Goal: Task Accomplishment & Management: Complete application form

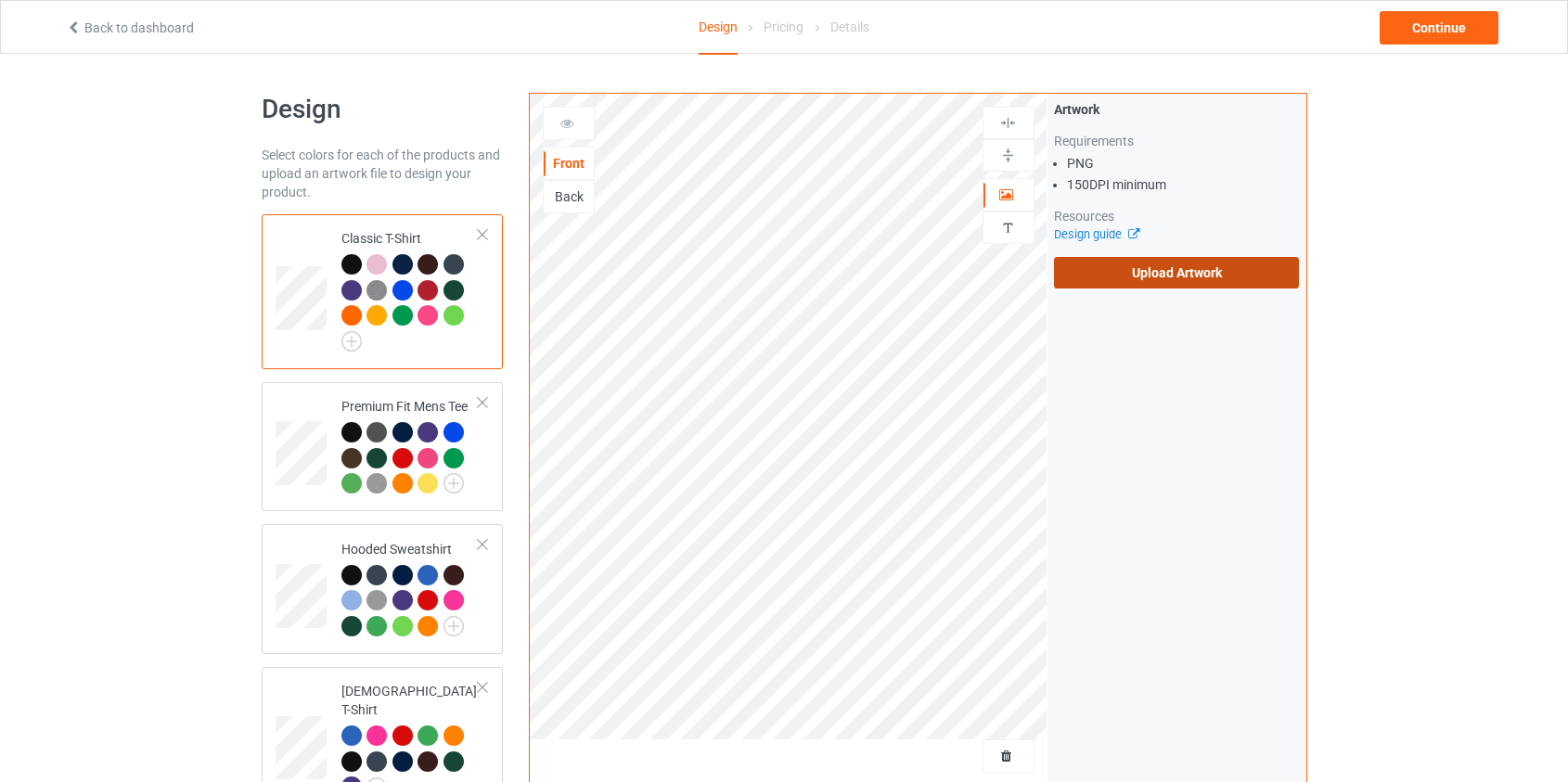
click at [1166, 285] on label "Upload Artwork" at bounding box center [1176, 273] width 246 height 31
click at [0, 0] on input "Upload Artwork" at bounding box center [0, 0] width 0 height 0
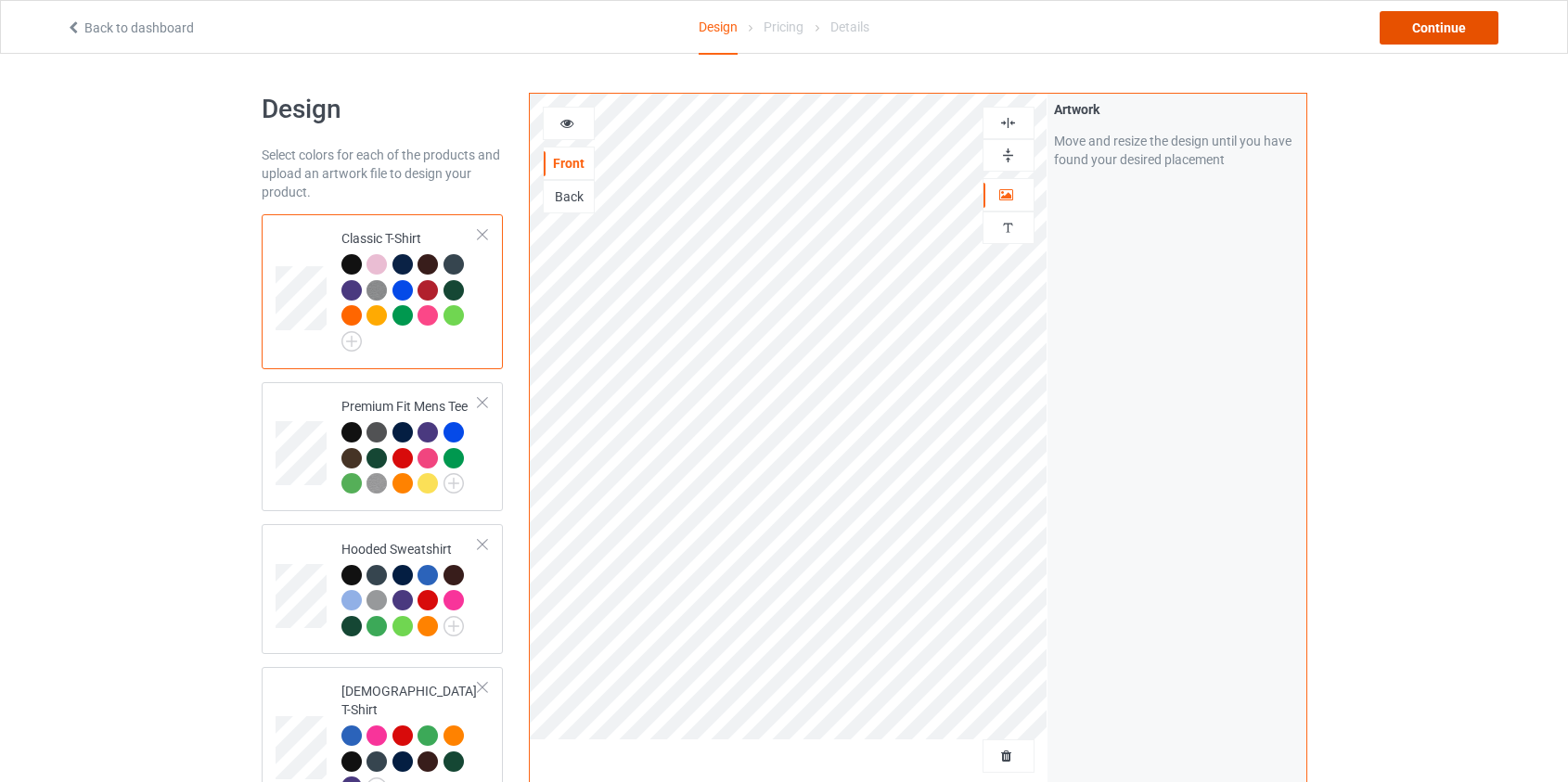
click at [1431, 22] on div "Continue" at bounding box center [1438, 27] width 119 height 33
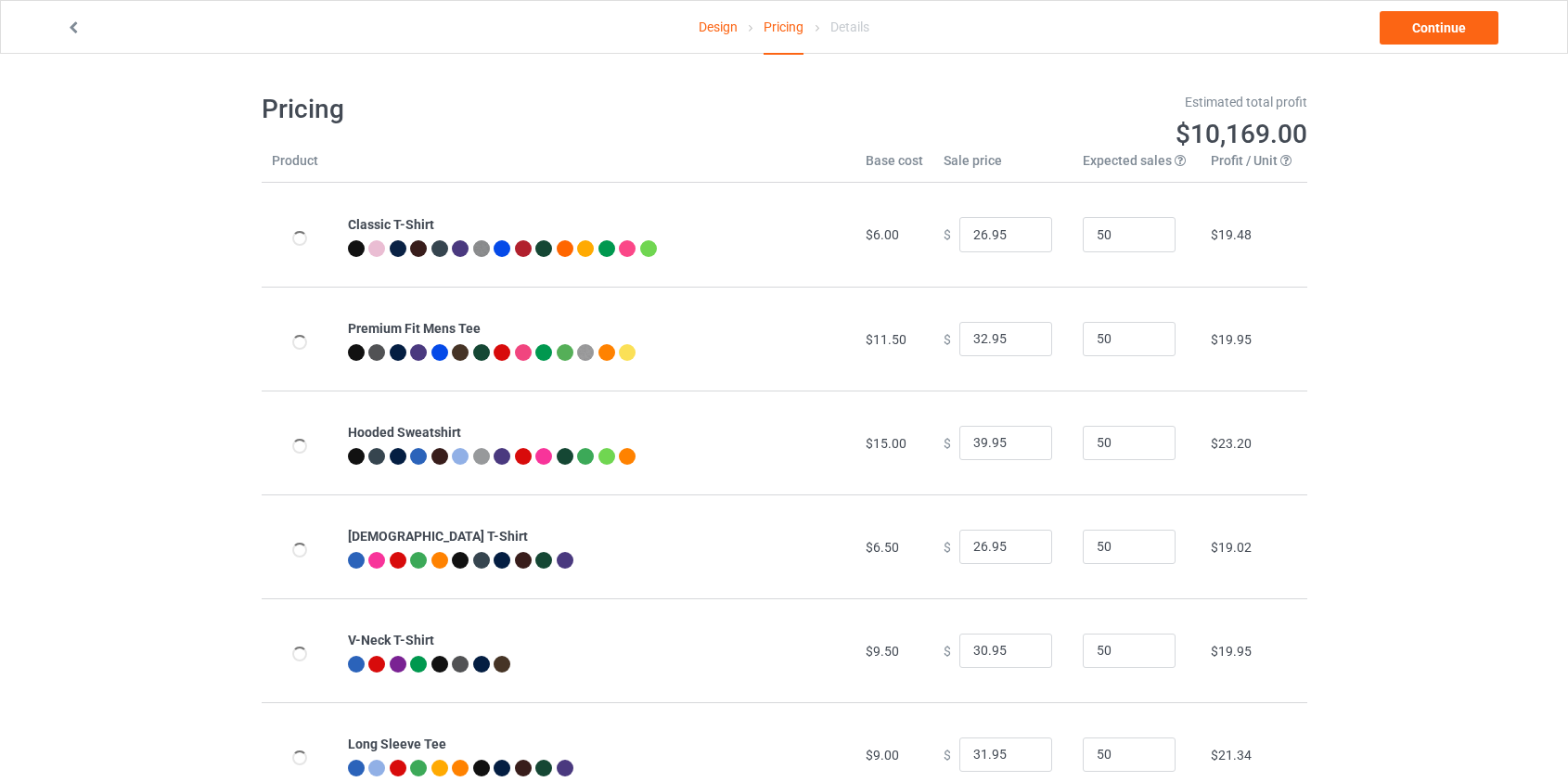
type input "46.95"
type input "39.95"
drag, startPoint x: 976, startPoint y: 441, endPoint x: 732, endPoint y: 430, distance: 244.2
click at [732, 430] on tr "Hooded Sweatshirt $19.00 $ 46.95 50 $25.99" at bounding box center [784, 443] width 1045 height 104
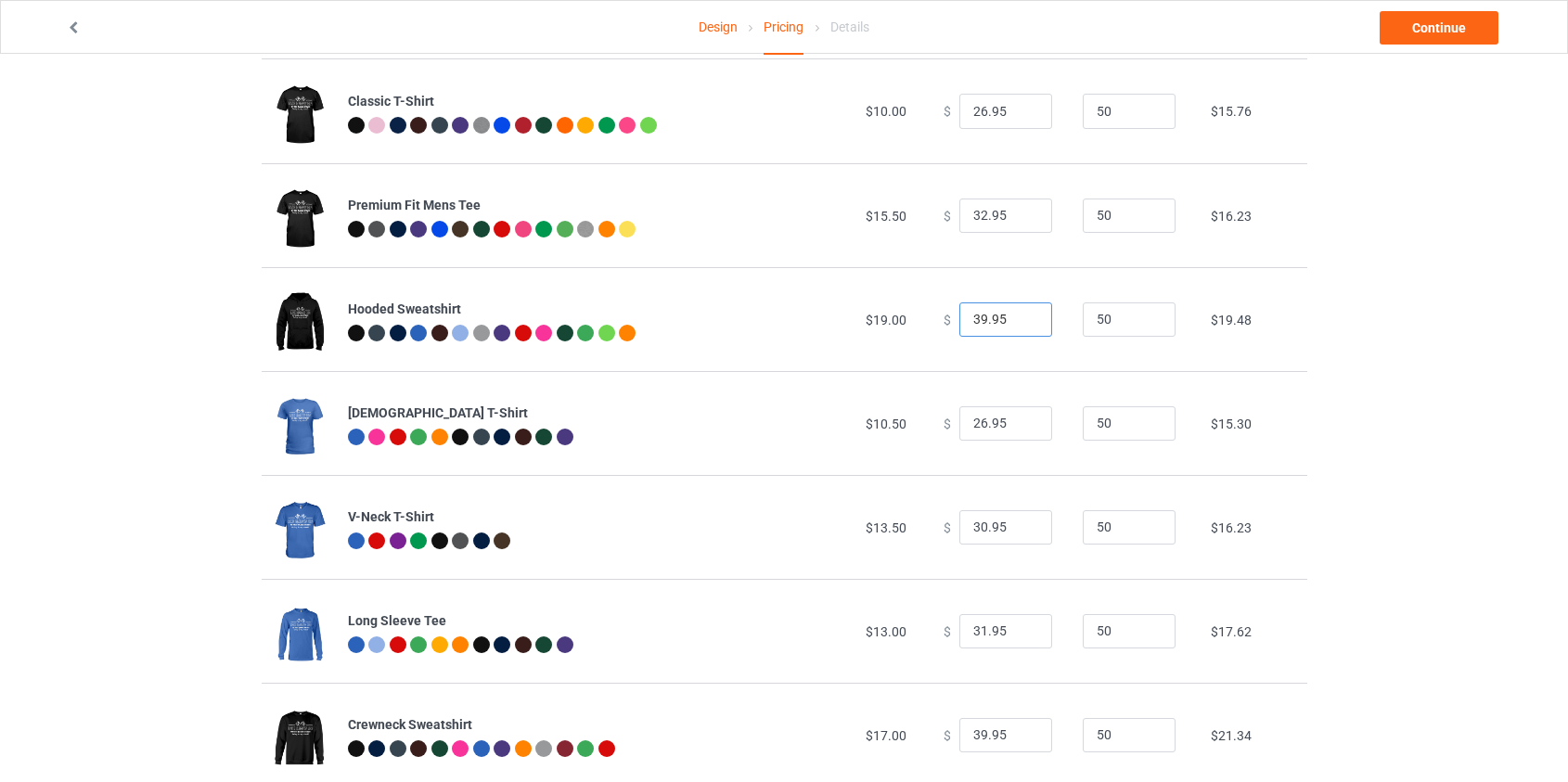
scroll to position [583, 0]
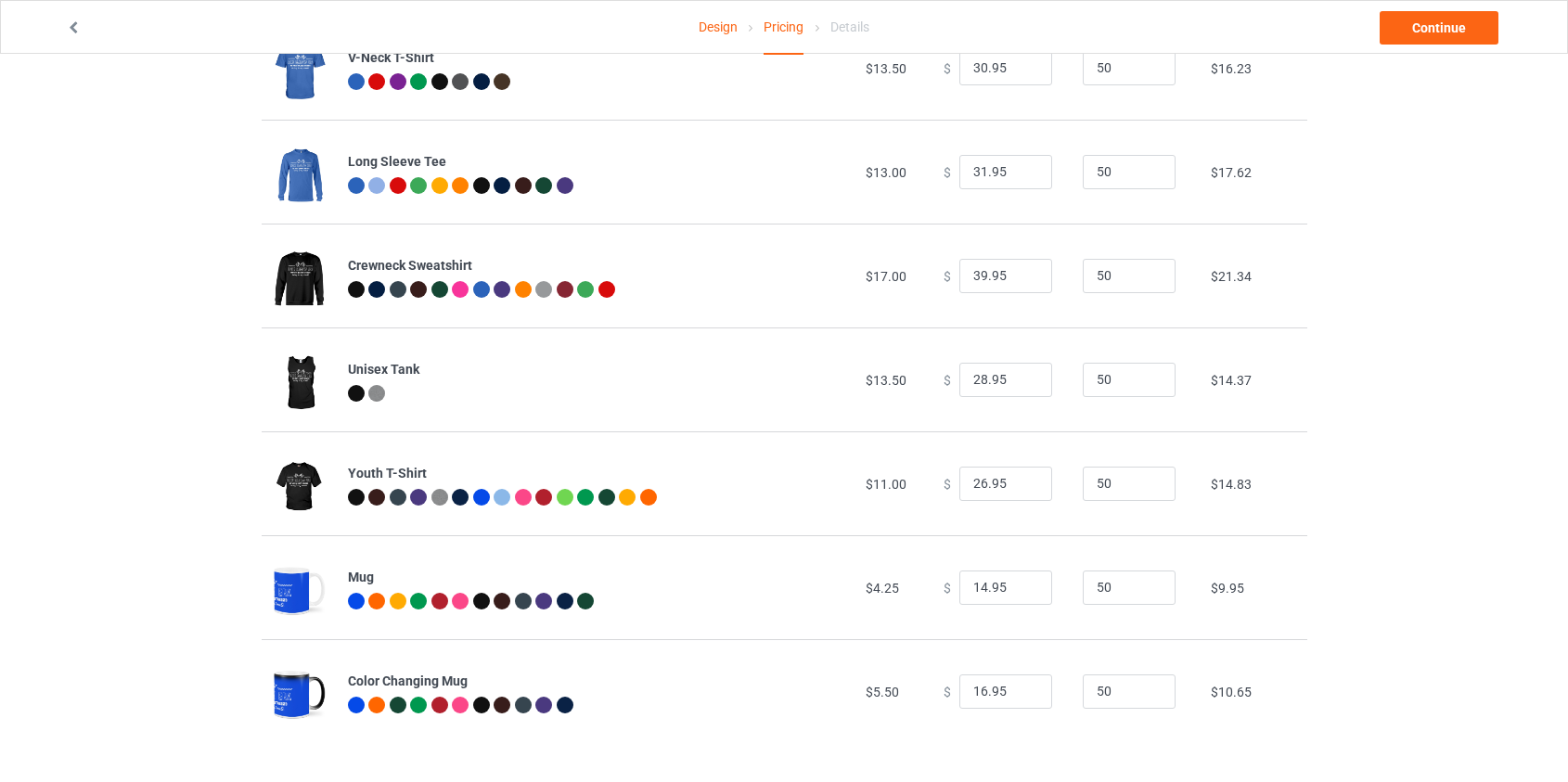
type input "39.95"
click at [973, 278] on input "39.95" at bounding box center [1005, 277] width 93 height 35
type input "37.95"
click at [1431, 32] on link "Continue" at bounding box center [1438, 27] width 119 height 33
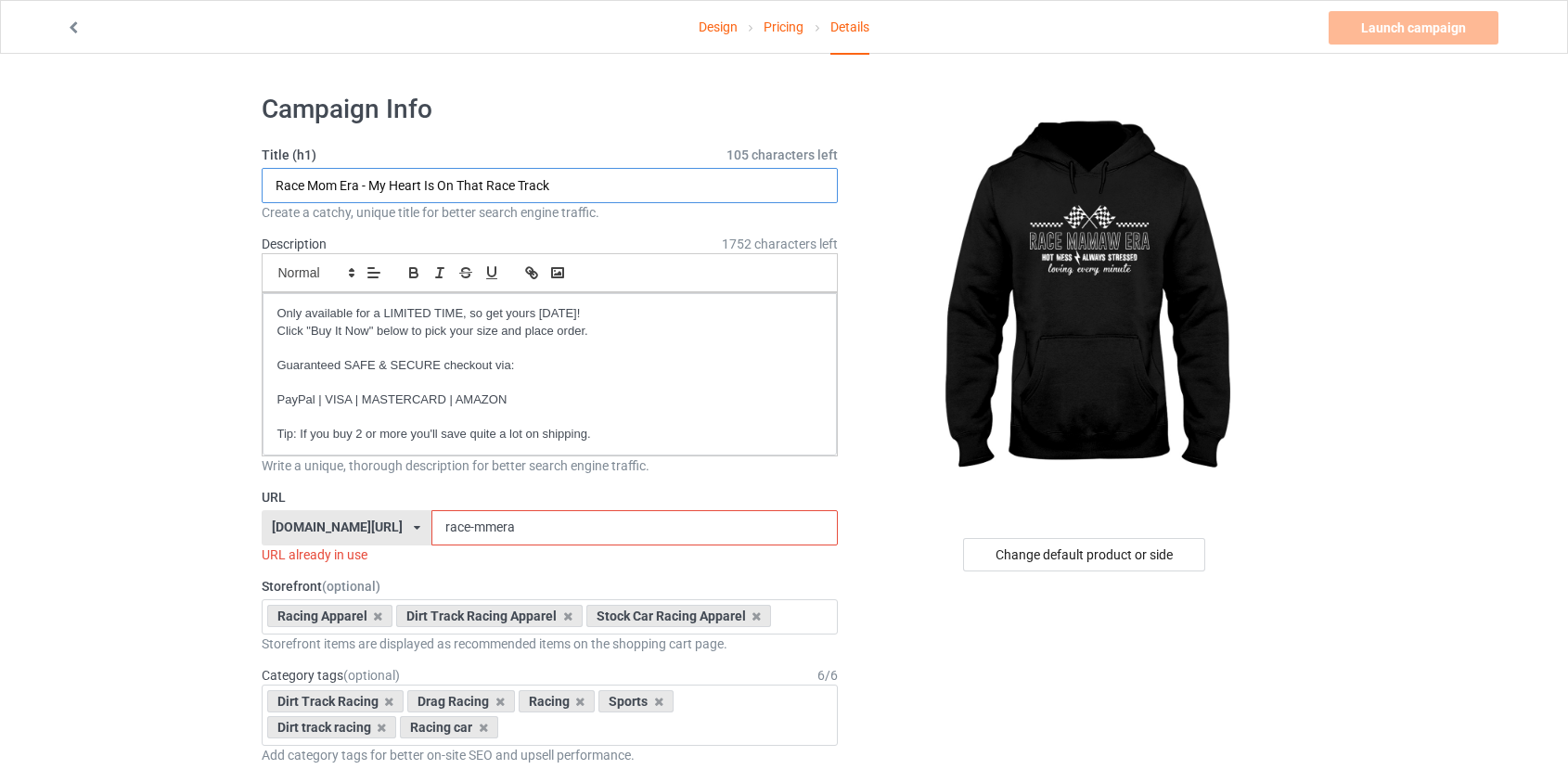
click at [330, 183] on input "Race Mom Era - My Heart Is On That Race Track" at bounding box center [550, 185] width 577 height 35
click at [335, 185] on input "Race Mom Era - My Heart Is On That Race Track" at bounding box center [550, 185] width 577 height 35
type input "Race Mamaw Era - My Heart Is On That Race Track"
click at [433, 524] on input "race-mmera" at bounding box center [635, 528] width 406 height 35
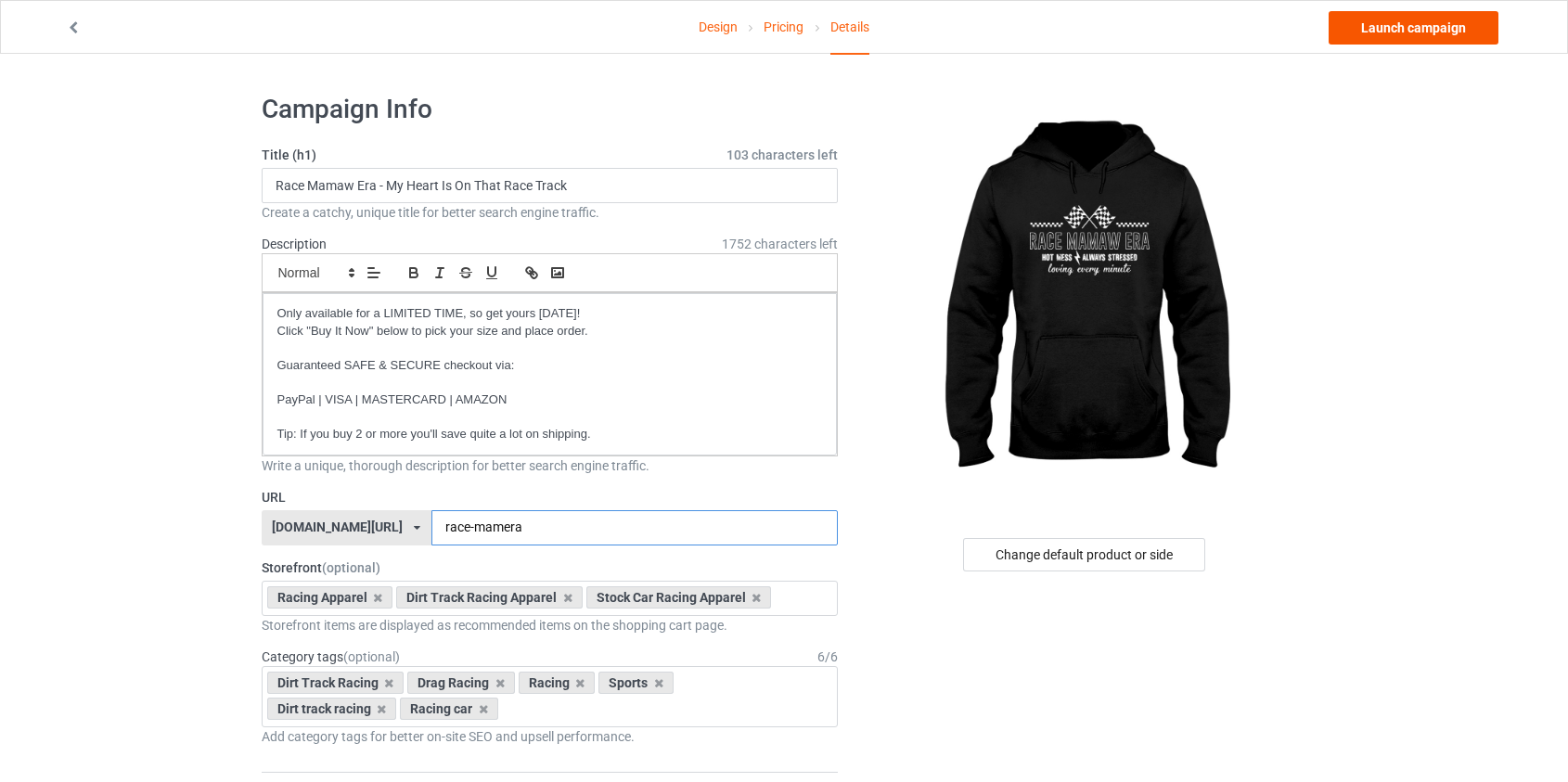
type input "race-mamera"
click at [1396, 30] on link "Launch campaign" at bounding box center [1413, 27] width 170 height 33
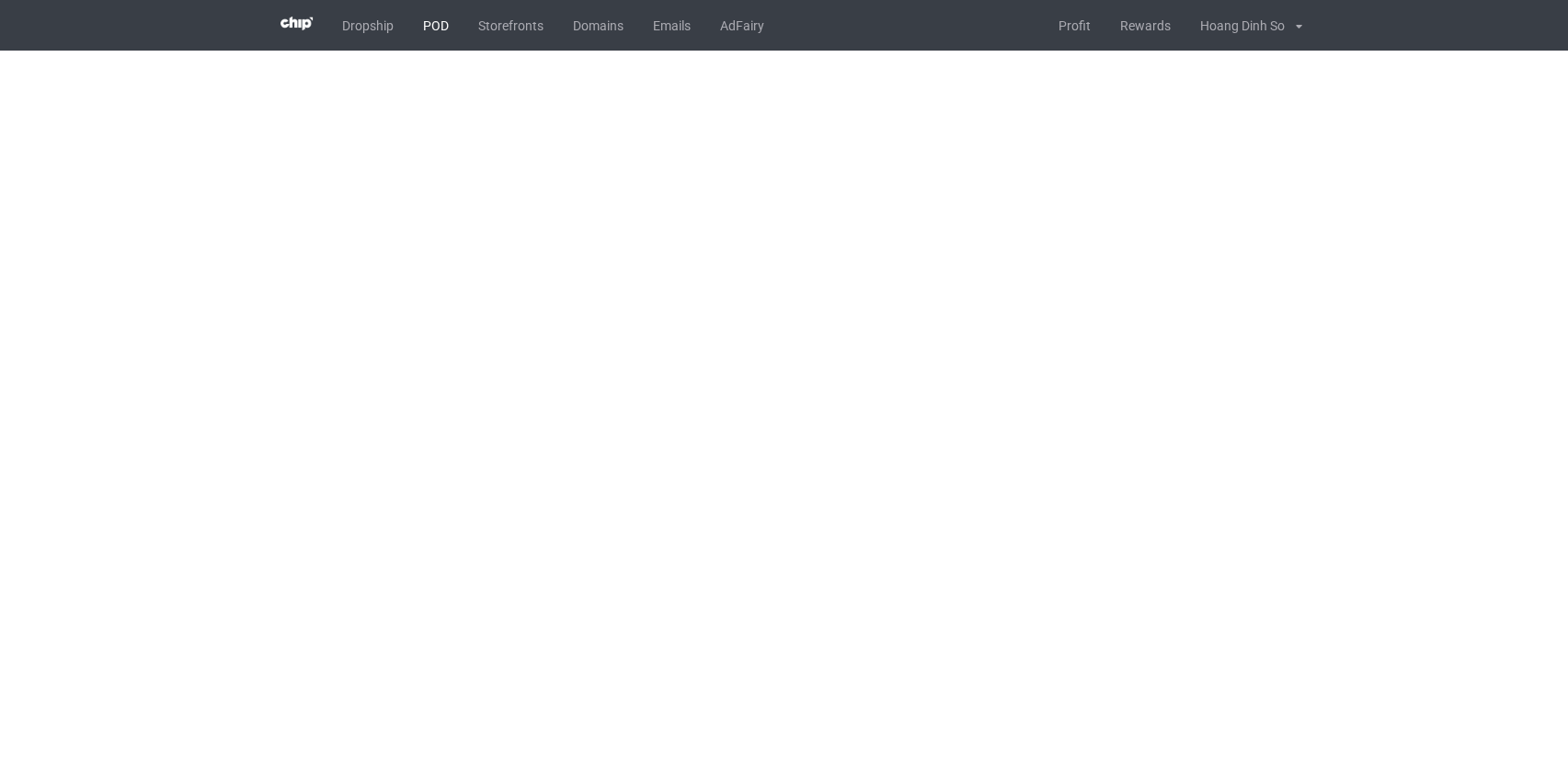
click at [433, 21] on link "POD" at bounding box center [436, 25] width 55 height 51
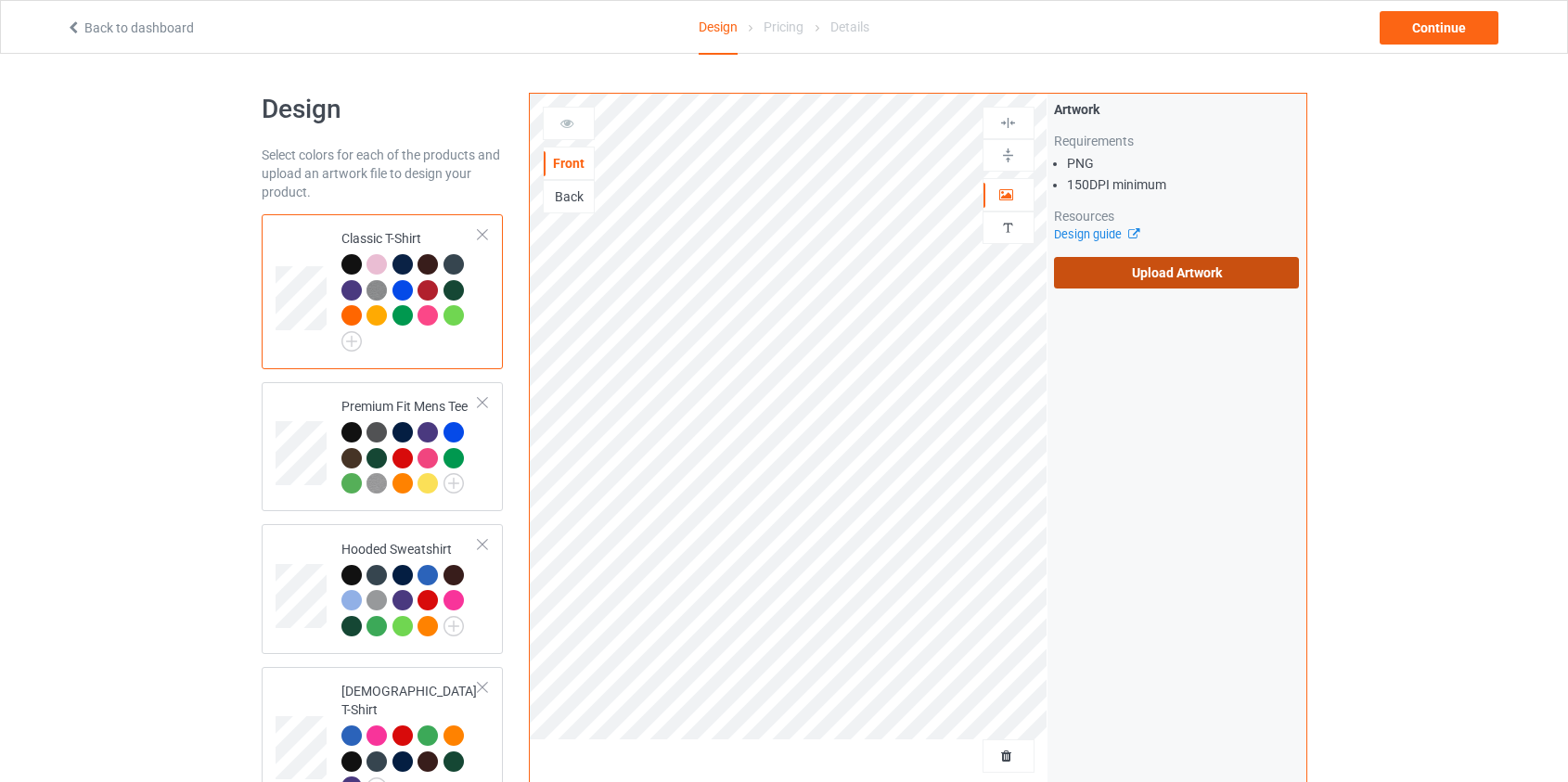
click at [1186, 272] on label "Upload Artwork" at bounding box center [1176, 273] width 246 height 31
click at [0, 0] on input "Upload Artwork" at bounding box center [0, 0] width 0 height 0
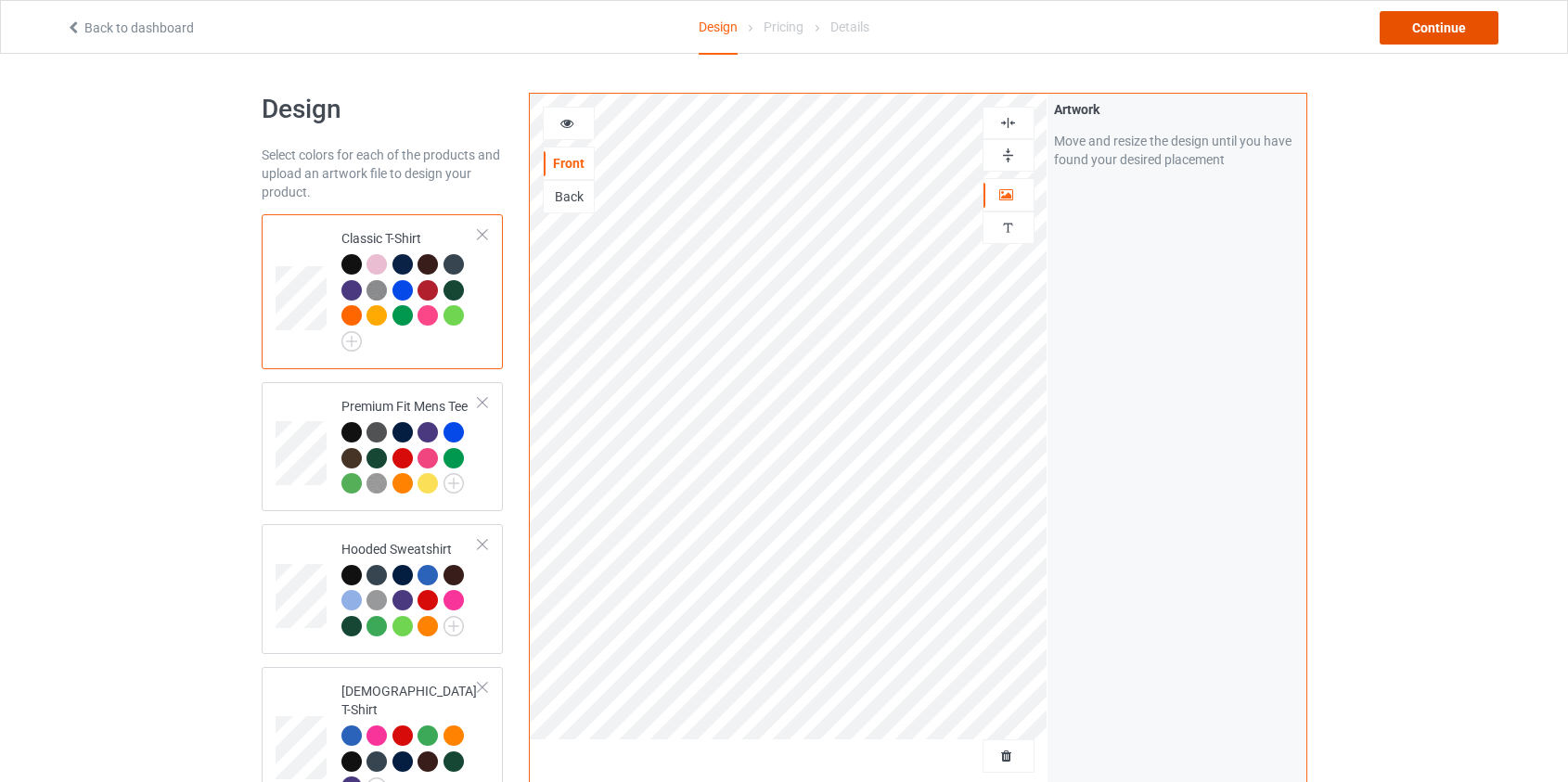
click at [1425, 30] on div "Continue" at bounding box center [1438, 27] width 119 height 33
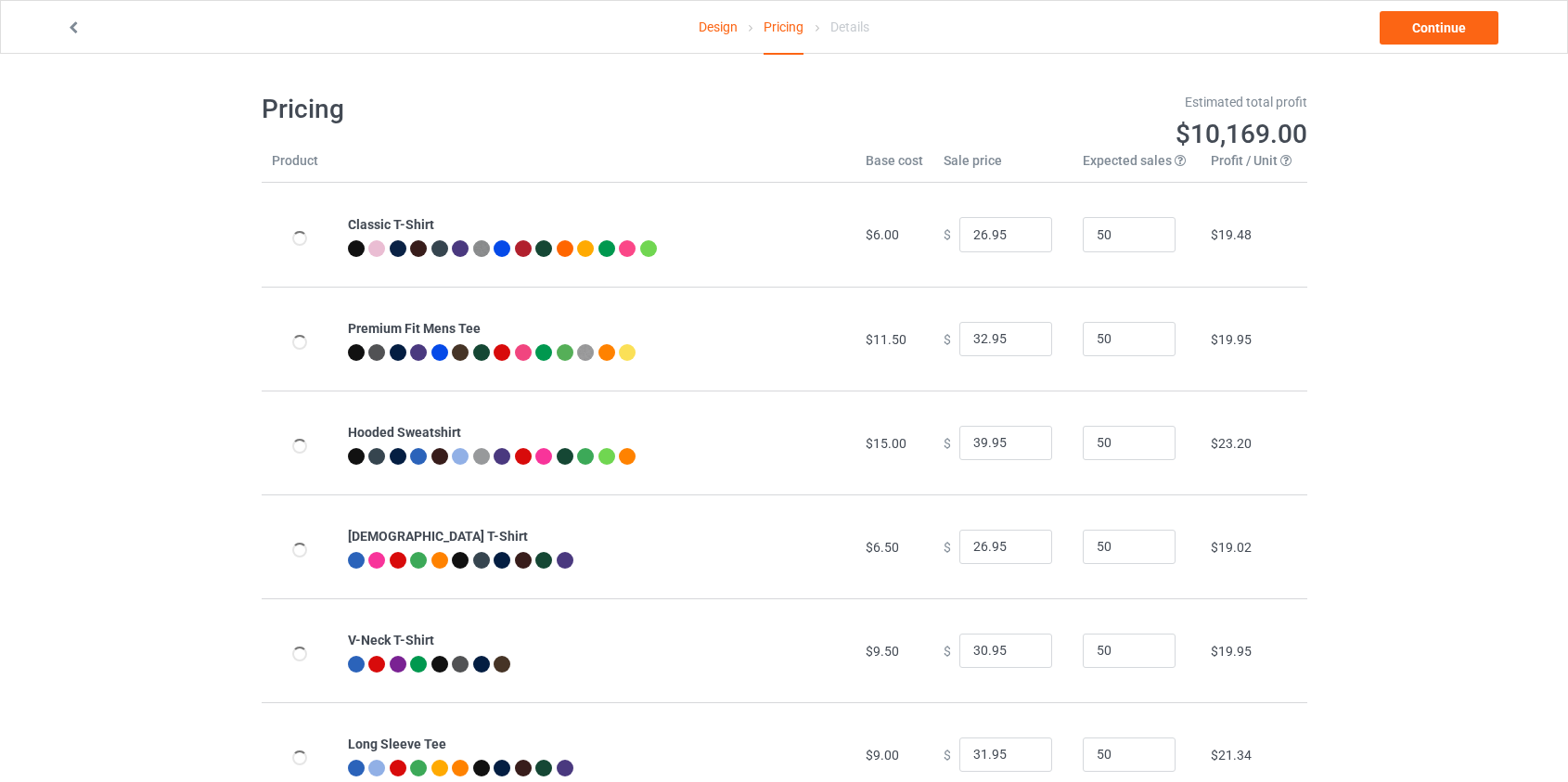
type input "46.95"
type input "39.95"
drag, startPoint x: 974, startPoint y: 441, endPoint x: 820, endPoint y: 444, distance: 154.0
click at [831, 444] on tr "Hooded Sweatshirt $19.00 $ 46.95 50 $25.99" at bounding box center [784, 443] width 1045 height 104
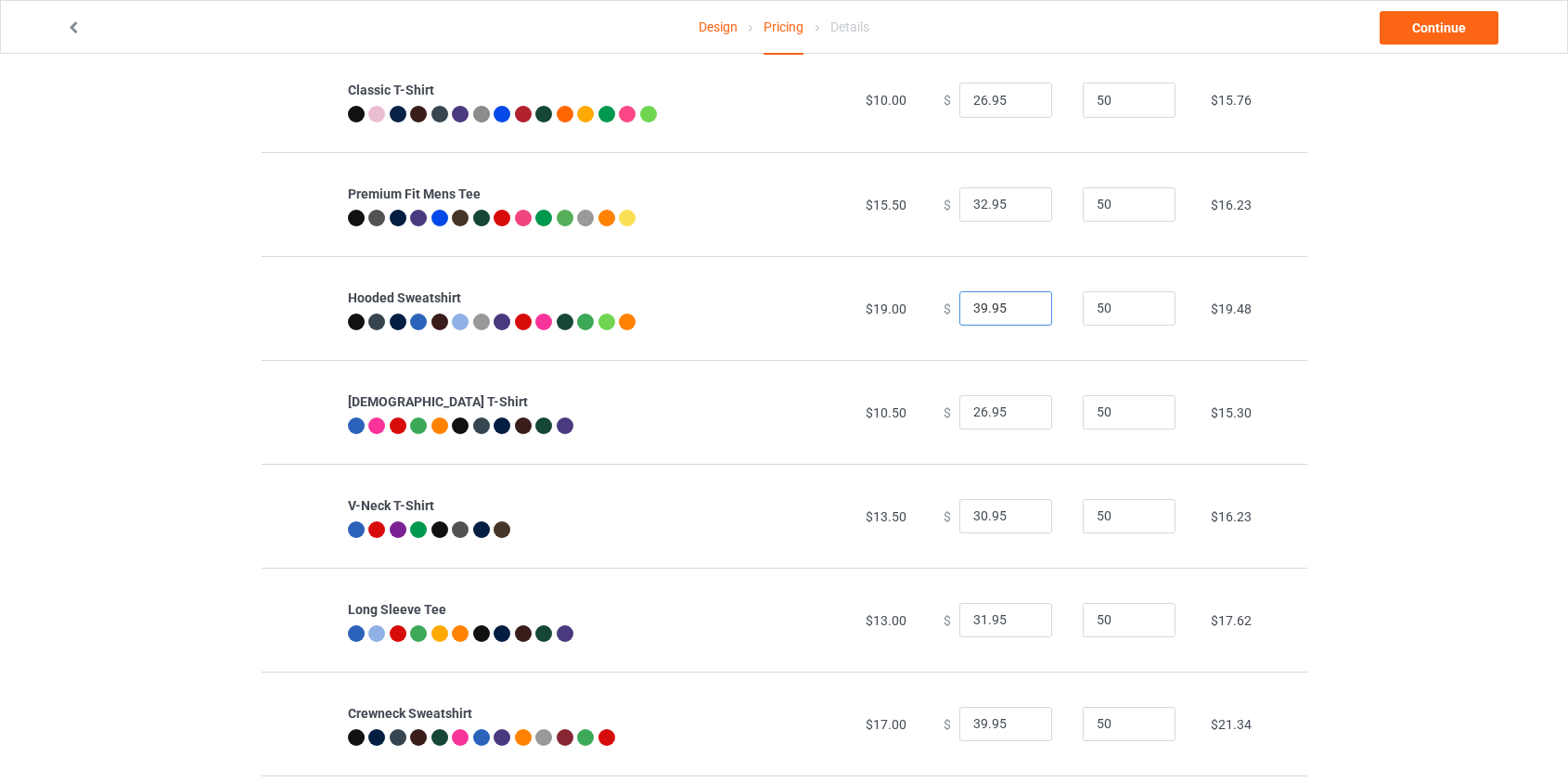
scroll to position [421, 0]
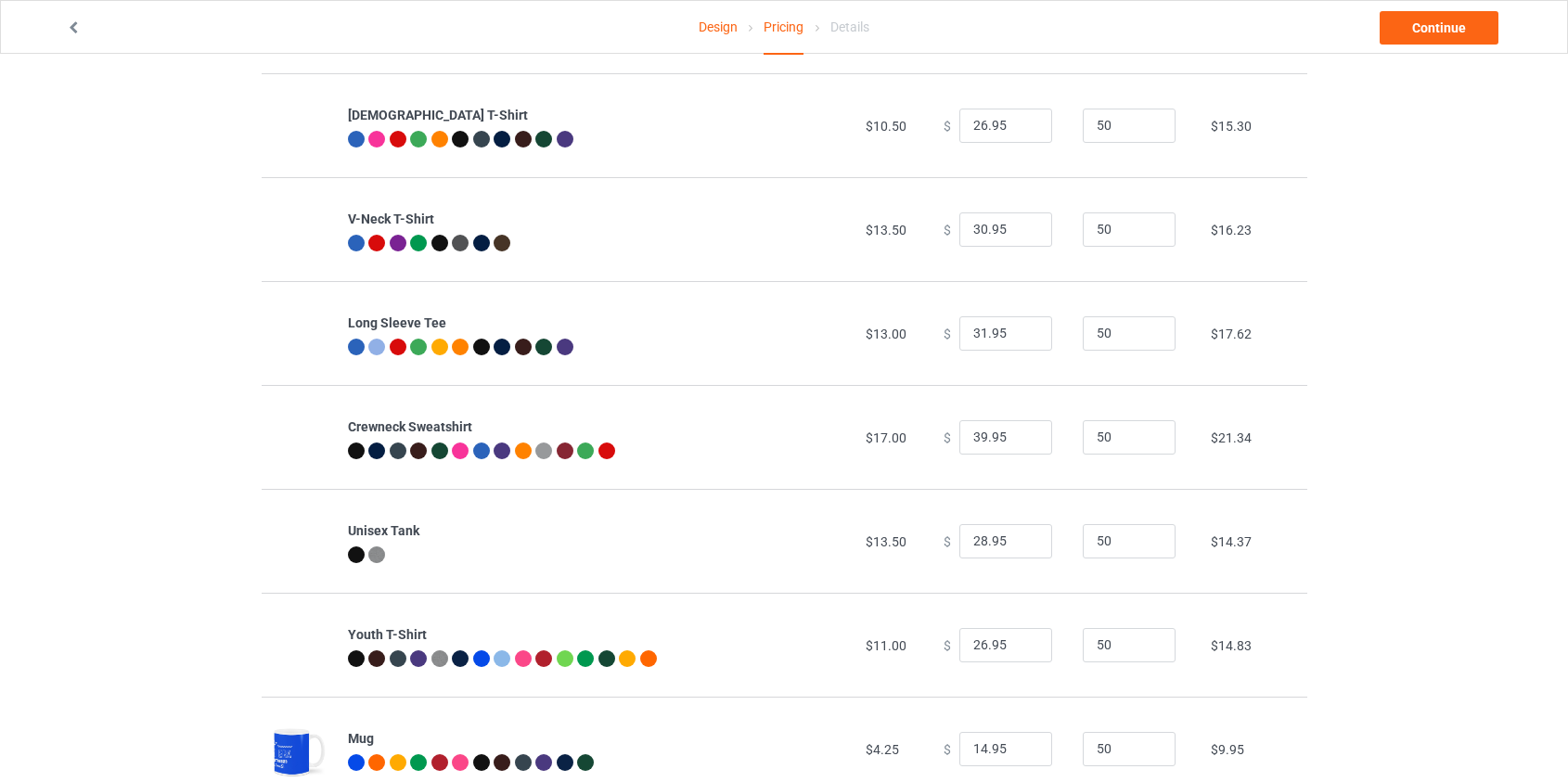
type input "39.95"
click at [972, 434] on input "39.95" at bounding box center [1005, 438] width 93 height 35
type input "37.95"
click at [1440, 35] on link "Continue" at bounding box center [1438, 27] width 119 height 33
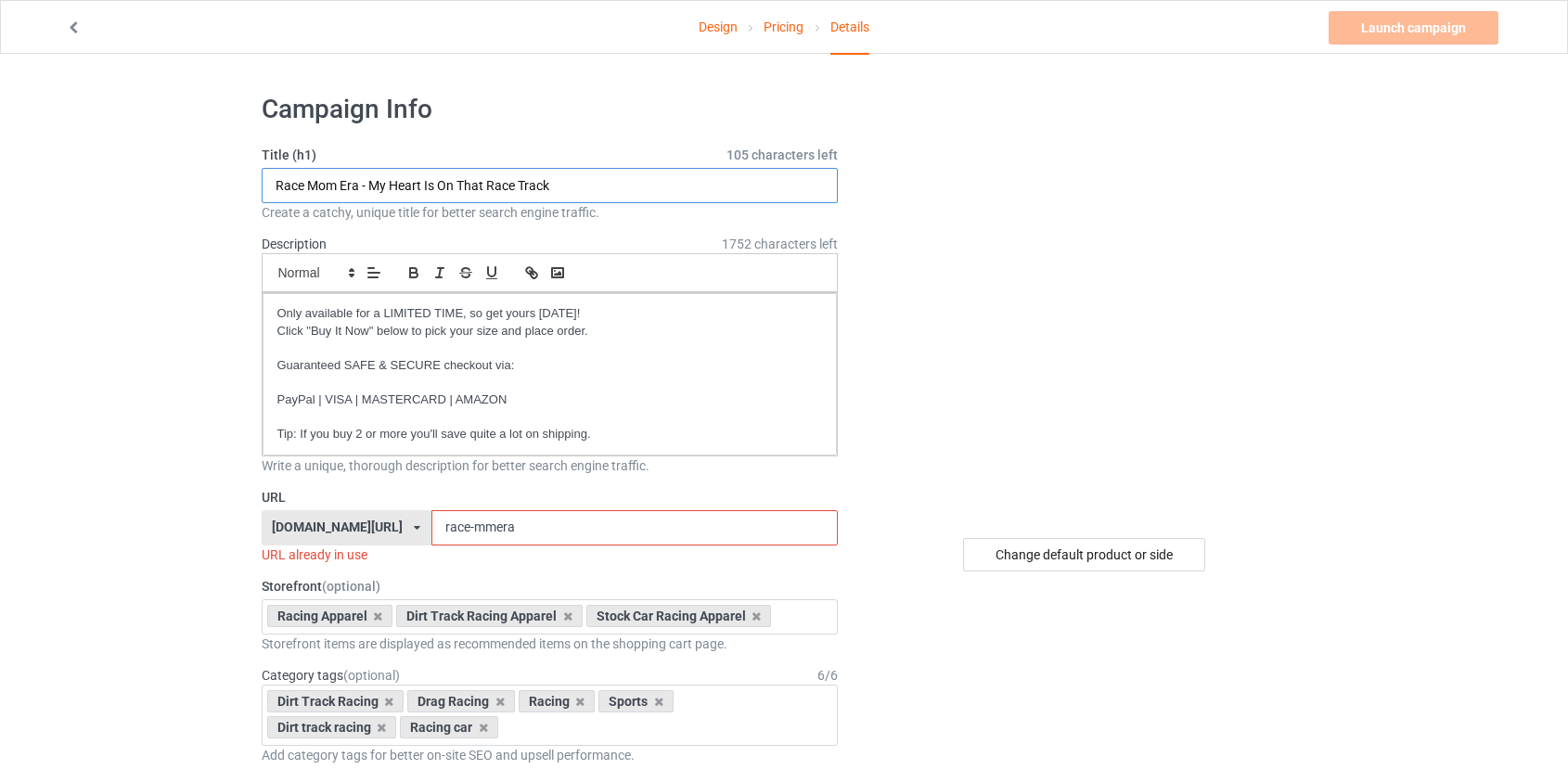
click at [314, 190] on input "Race Mom Era - My Heart Is On That Race Track" at bounding box center [550, 185] width 577 height 35
type input "Race Gigi Era - My Heart Is On That Race Track"
drag, startPoint x: 440, startPoint y: 522, endPoint x: 423, endPoint y: 529, distance: 18.4
click at [432, 529] on input "race-mmera" at bounding box center [635, 528] width 406 height 35
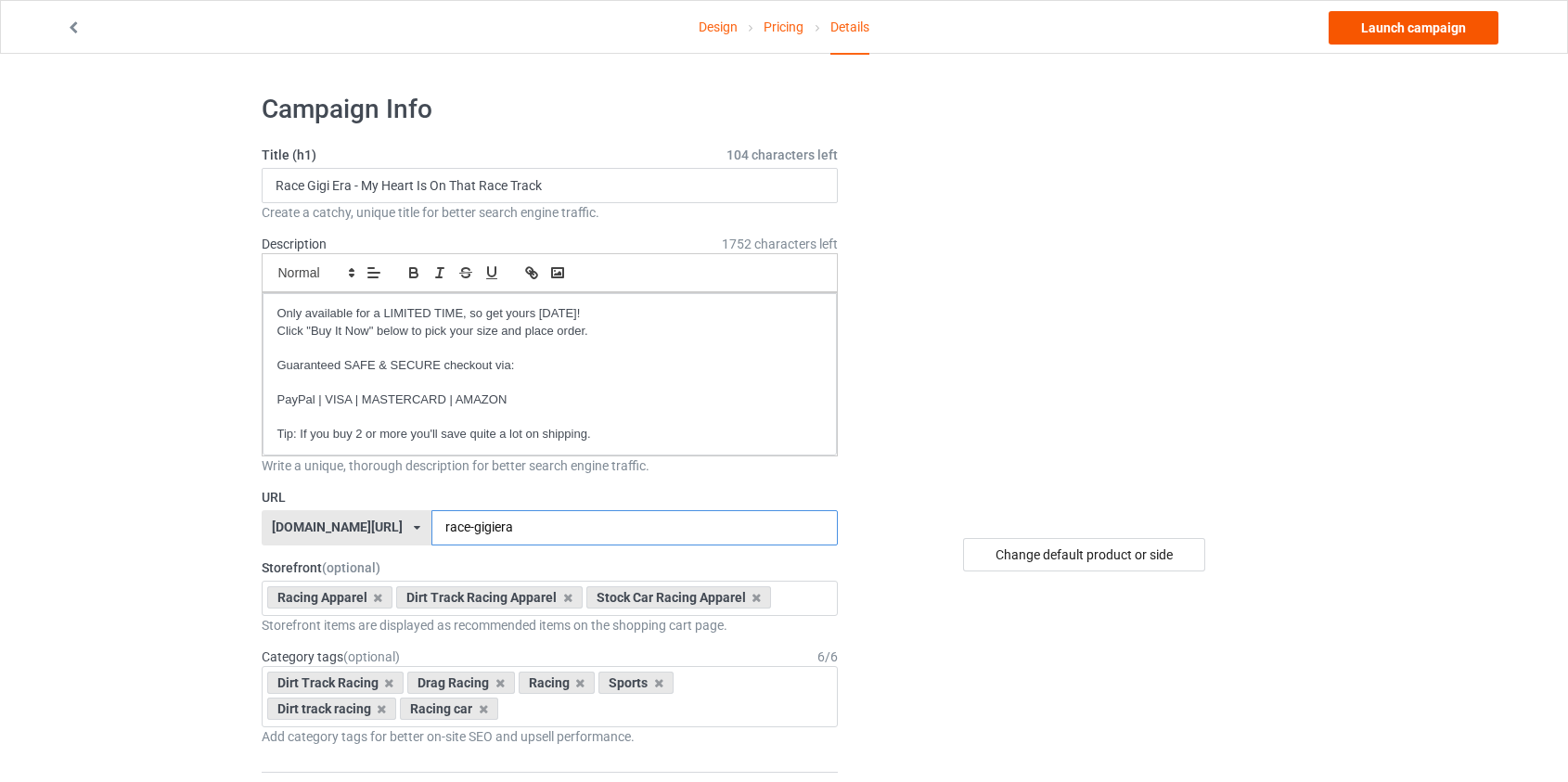
type input "race-gigiera"
click at [1457, 25] on link "Launch campaign" at bounding box center [1413, 27] width 170 height 33
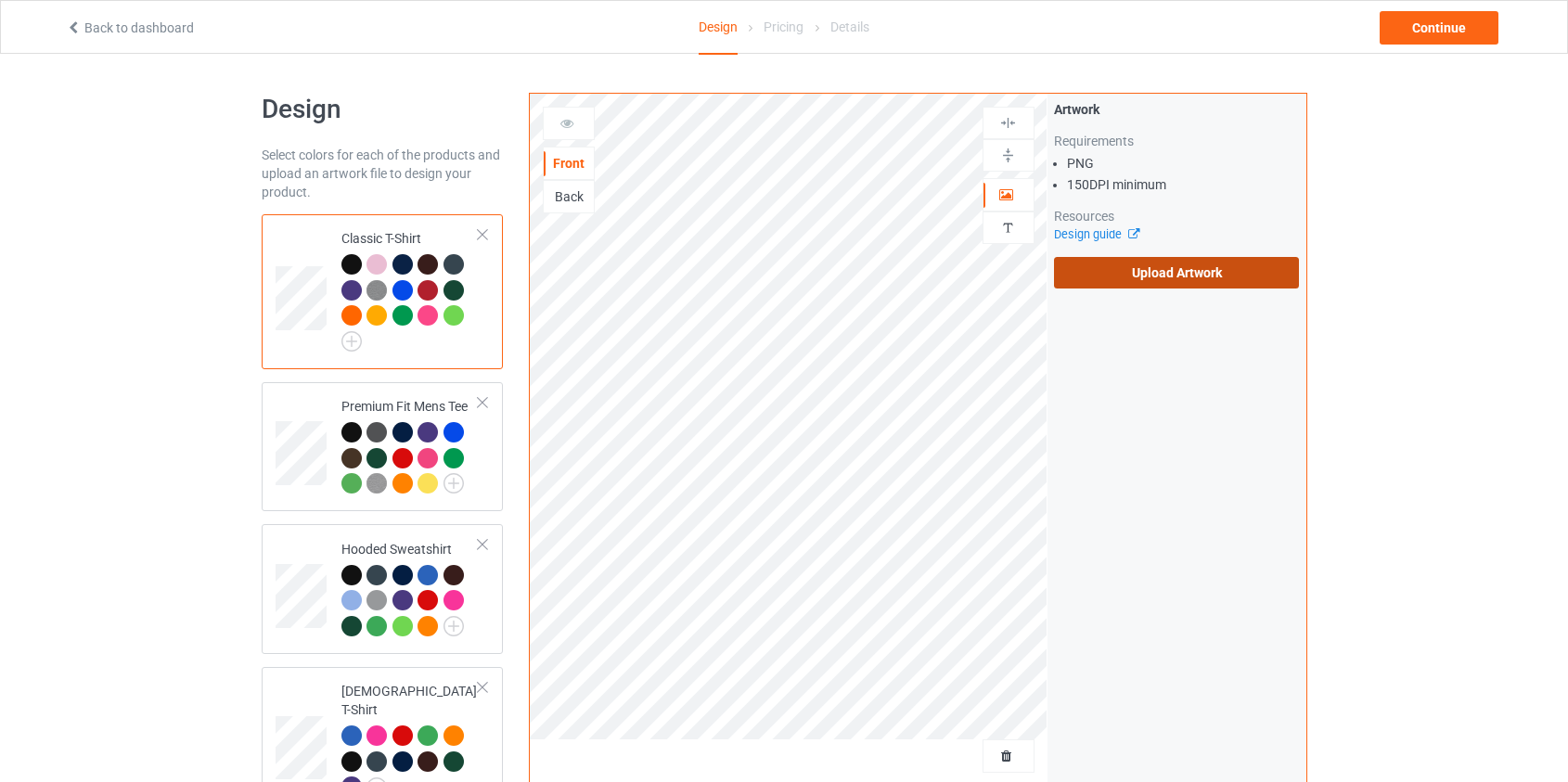
click at [1112, 284] on label "Upload Artwork" at bounding box center [1176, 273] width 246 height 31
click at [0, 0] on input "Upload Artwork" at bounding box center [0, 0] width 0 height 0
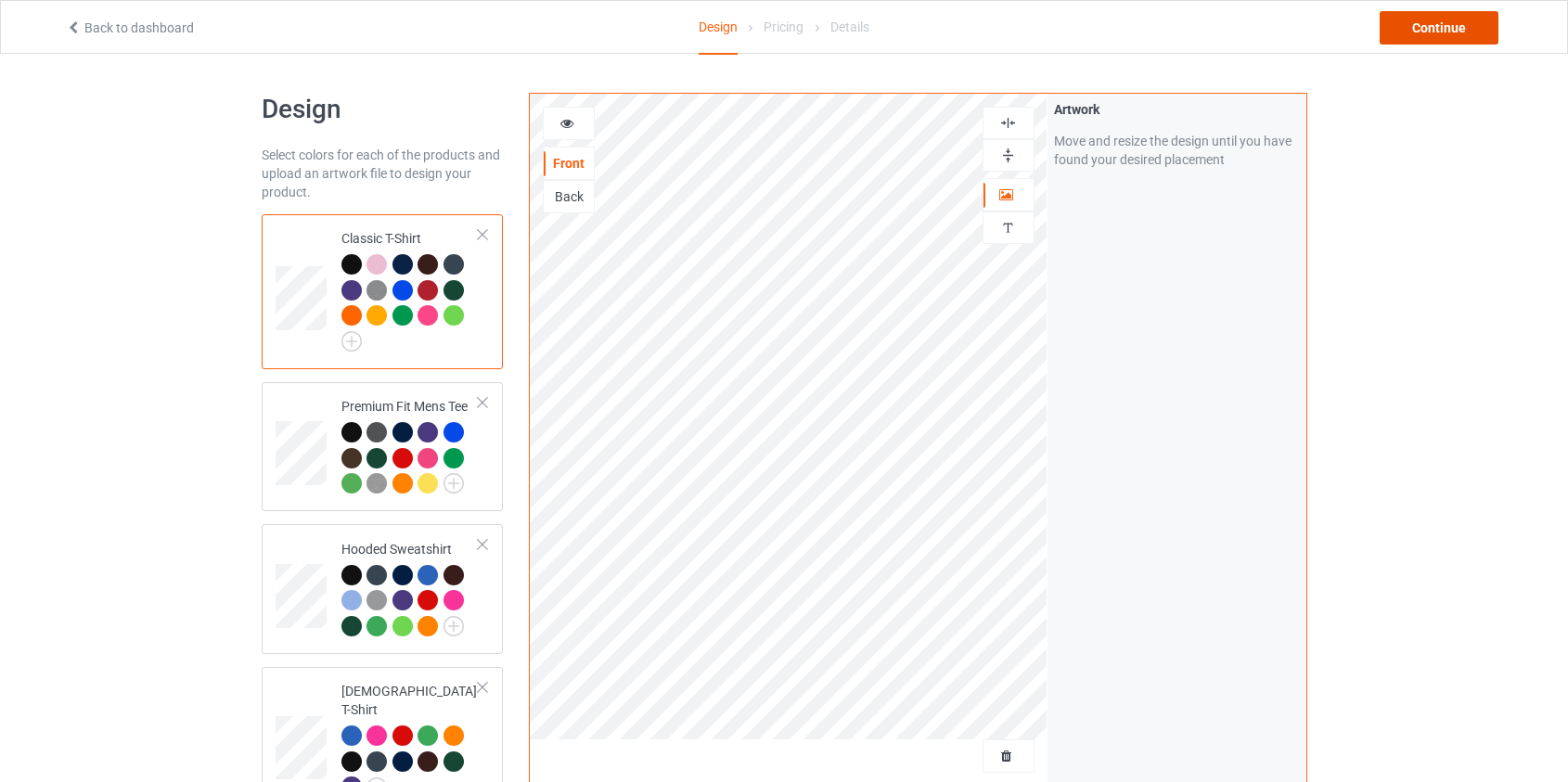
click at [1431, 31] on div "Continue" at bounding box center [1438, 27] width 119 height 33
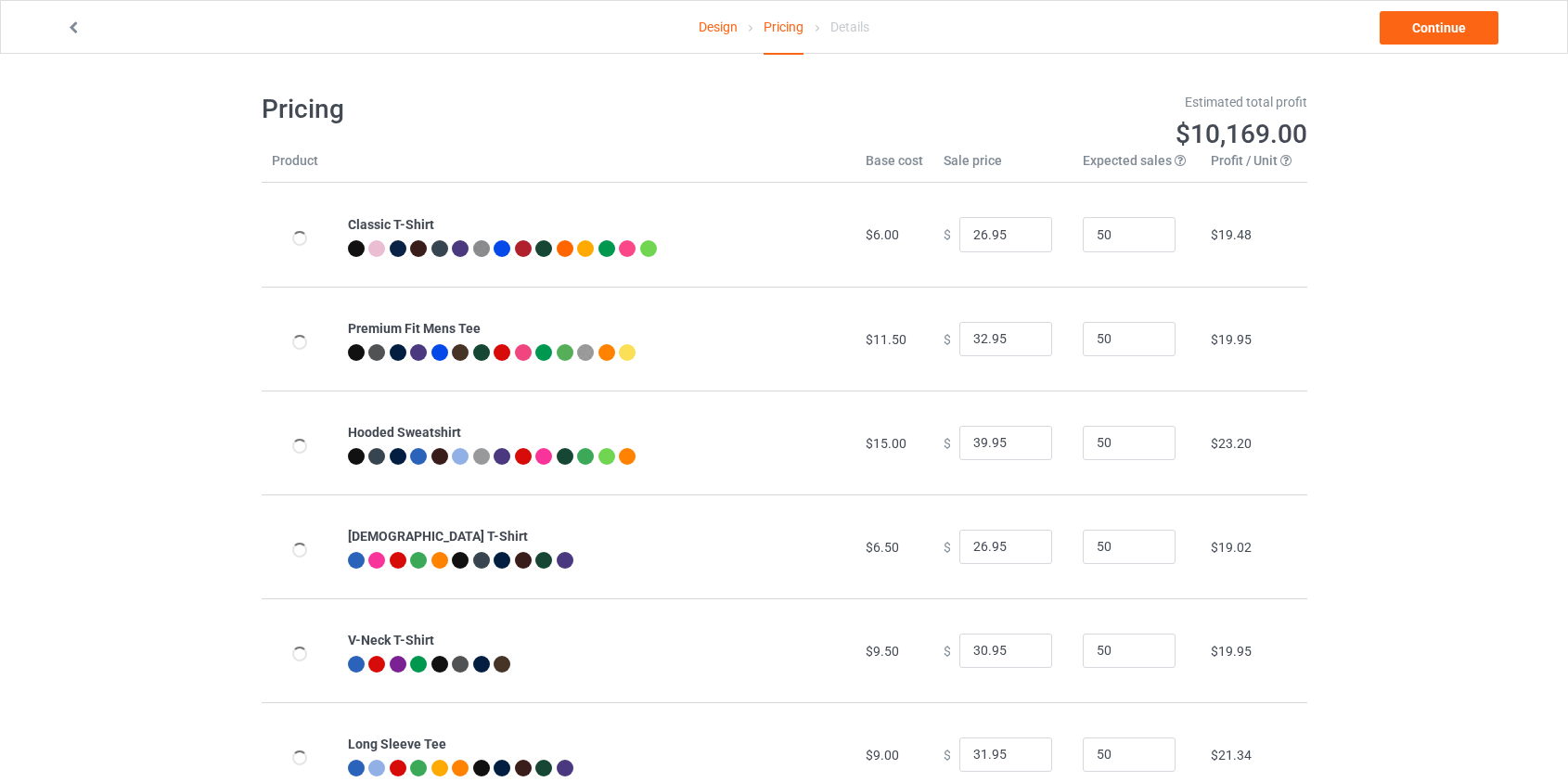
type input "46.95"
type input "39.95"
drag, startPoint x: 975, startPoint y: 444, endPoint x: 940, endPoint y: 448, distance: 35.2
click at [943, 448] on div "$ 46.95" at bounding box center [1002, 443] width 119 height 35
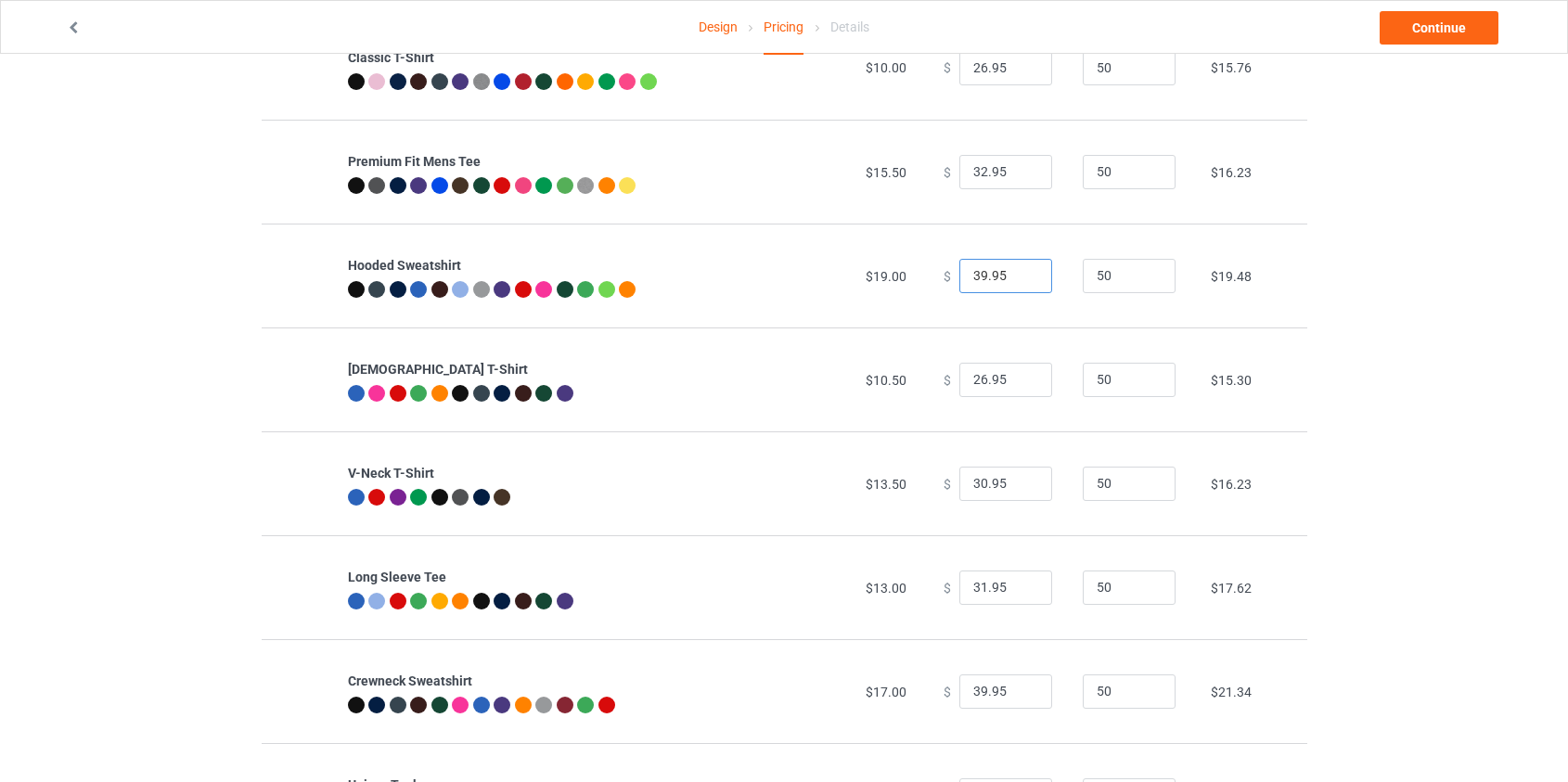
scroll to position [168, 0]
type input "39.95"
click at [969, 687] on input "39.95" at bounding box center [1005, 691] width 93 height 35
type input "37.95"
click at [1417, 26] on link "Continue" at bounding box center [1438, 27] width 119 height 33
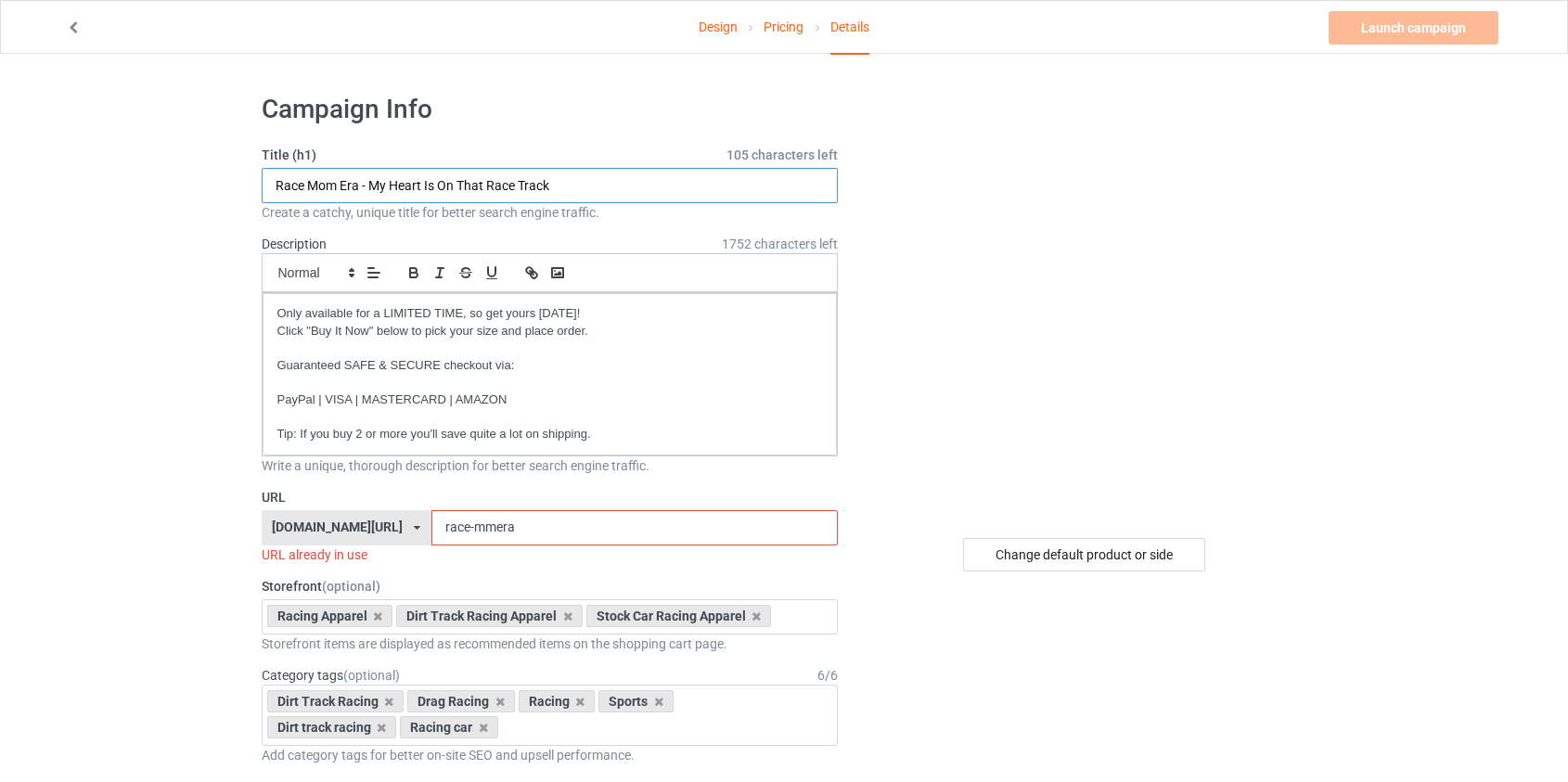
click at [321, 188] on input "Race Mom Era - My Heart Is On That Race Track" at bounding box center [550, 185] width 577 height 35
type input "Race Daughter Era - My Heart Is On That Race Track"
drag, startPoint x: 444, startPoint y: 523, endPoint x: 425, endPoint y: 526, distance: 19.2
click at [432, 526] on input "race-mmera" at bounding box center [635, 528] width 406 height 35
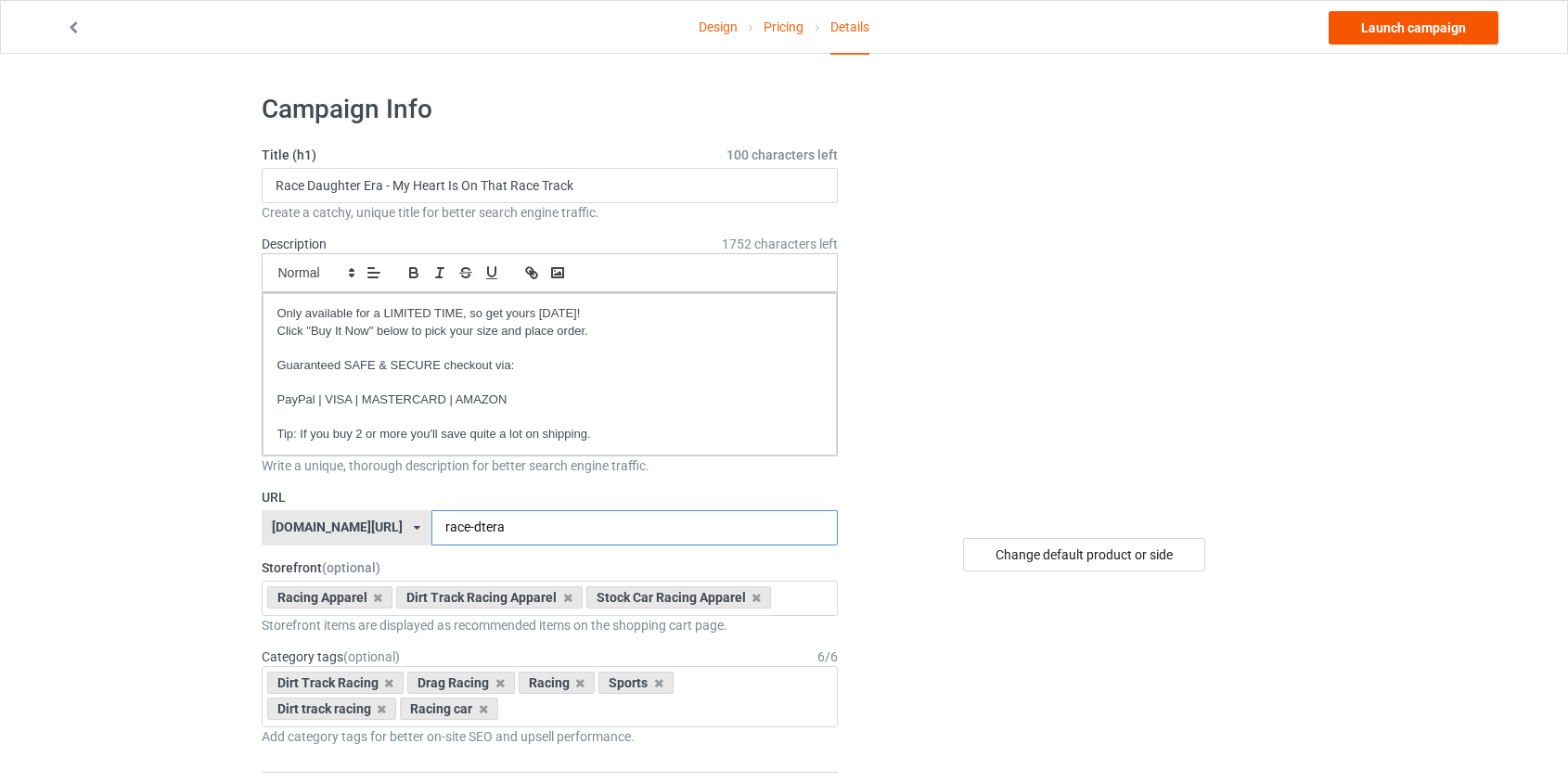
type input "race-dtera"
click at [1451, 32] on link "Launch campaign" at bounding box center [1413, 27] width 170 height 33
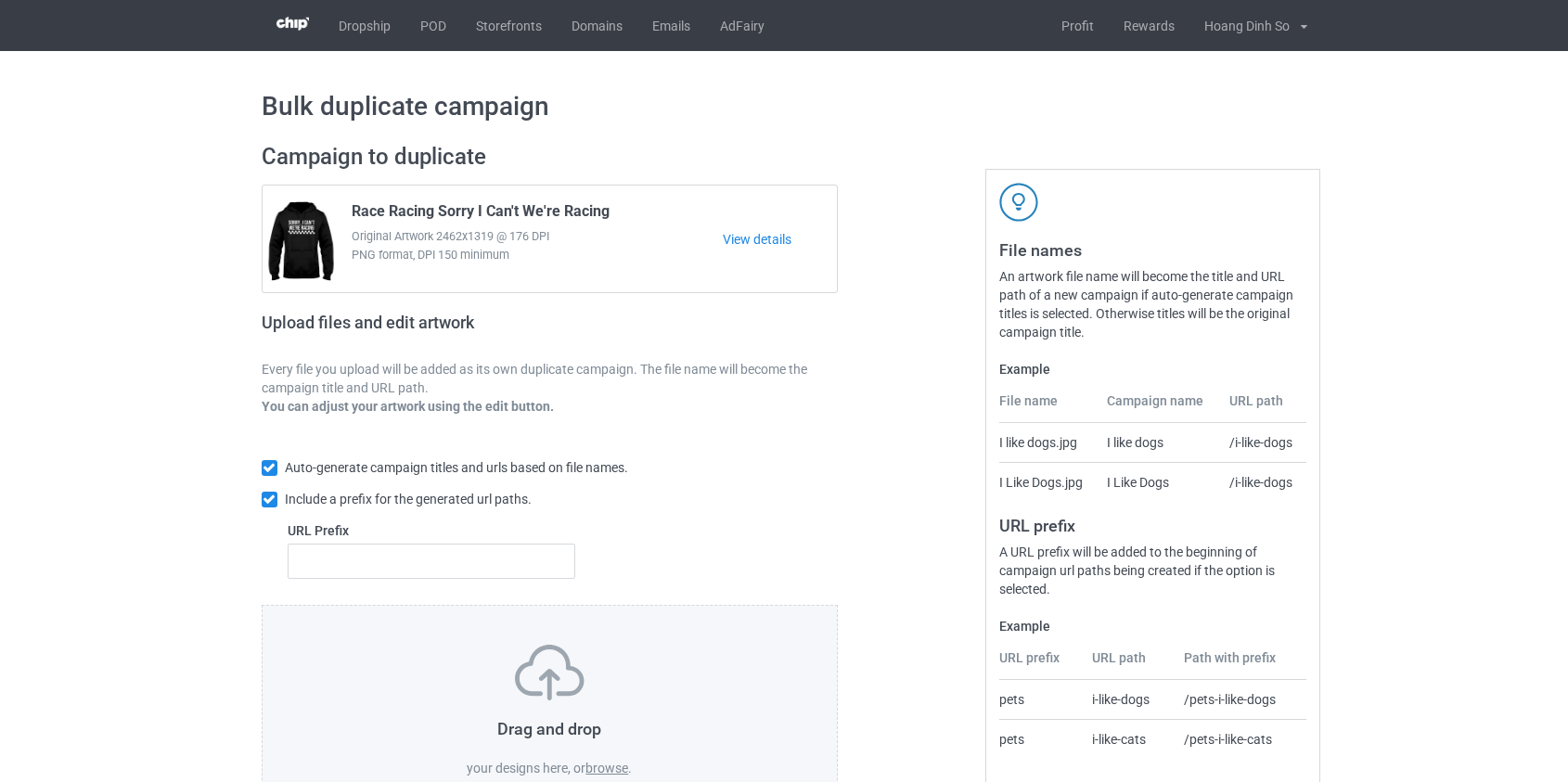
click at [613, 762] on label "browse" at bounding box center [606, 767] width 42 height 15
click at [0, 0] on input "browse" at bounding box center [0, 0] width 0 height 0
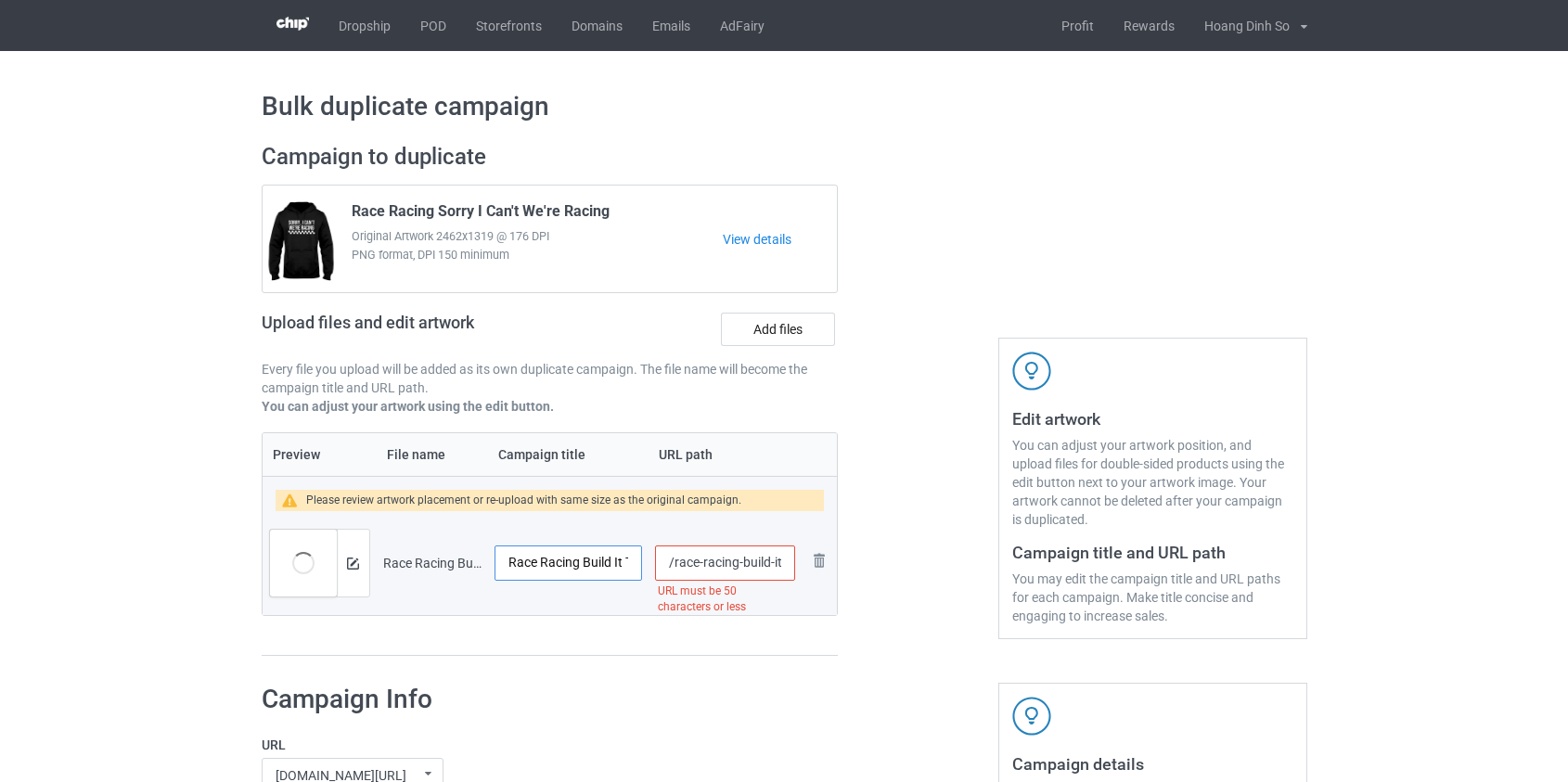
click at [526, 568] on input "Race Racing Build It Tune It Race It Break It Fix It Repeat" at bounding box center [568, 563] width 148 height 35
type input "Racing Build It Tune It Race It Break It Fix It Repeat"
click at [710, 566] on input "/race-racing-build-it-tune-it-race-it-break-it-fix-it-repeat" at bounding box center [724, 563] width 139 height 35
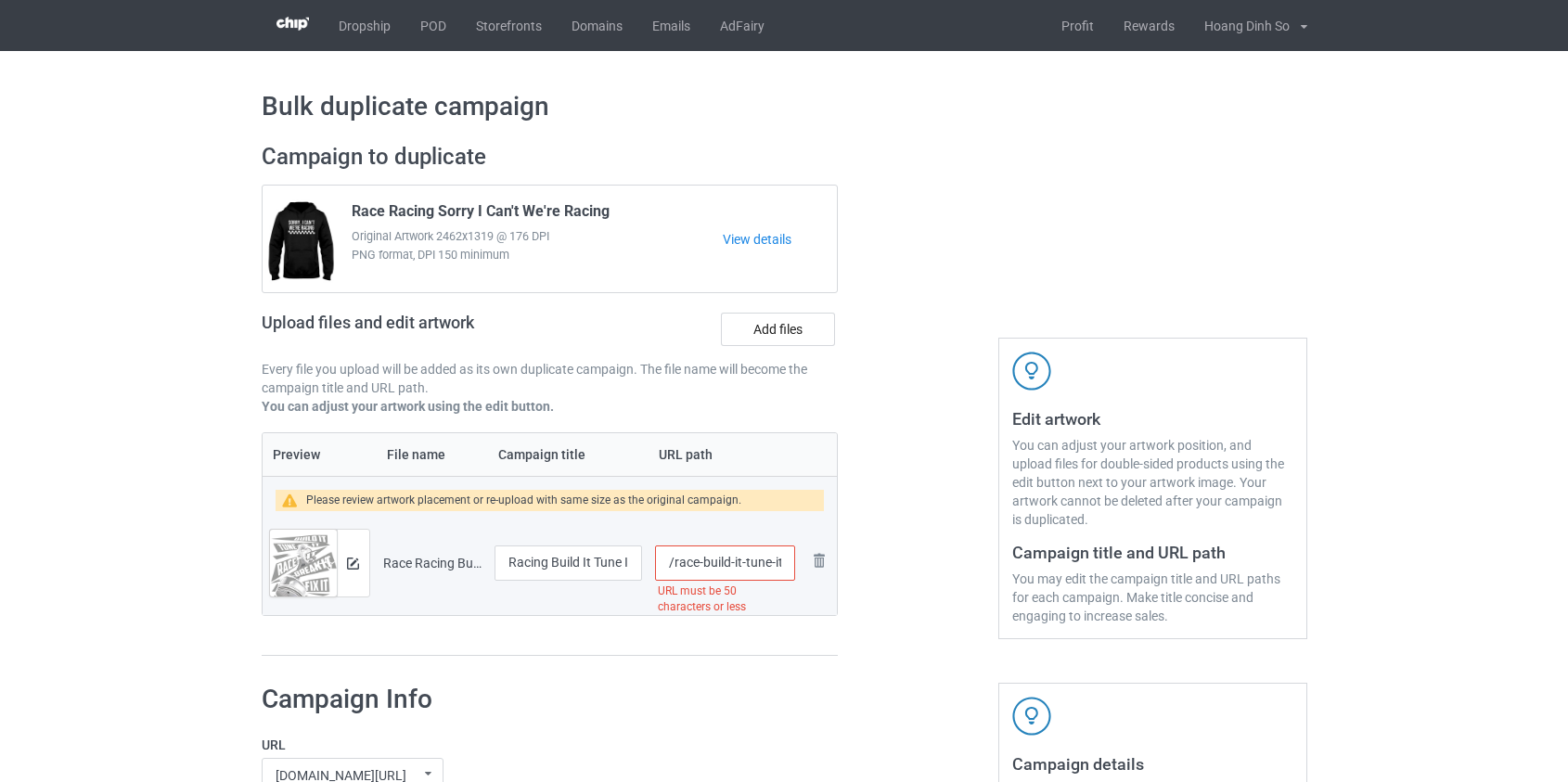
drag, startPoint x: 710, startPoint y: 566, endPoint x: 743, endPoint y: 568, distance: 33.1
click at [743, 568] on input "/race-build-it-tune-it-race-it-break-it-fix-it-repeat" at bounding box center [724, 563] width 139 height 35
drag, startPoint x: 713, startPoint y: 564, endPoint x: 749, endPoint y: 568, distance: 36.2
click at [749, 568] on input "/race-btune-it-race-it-break-it-fix-it-repeat" at bounding box center [724, 563] width 139 height 35
drag, startPoint x: 719, startPoint y: 562, endPoint x: 753, endPoint y: 563, distance: 34.0
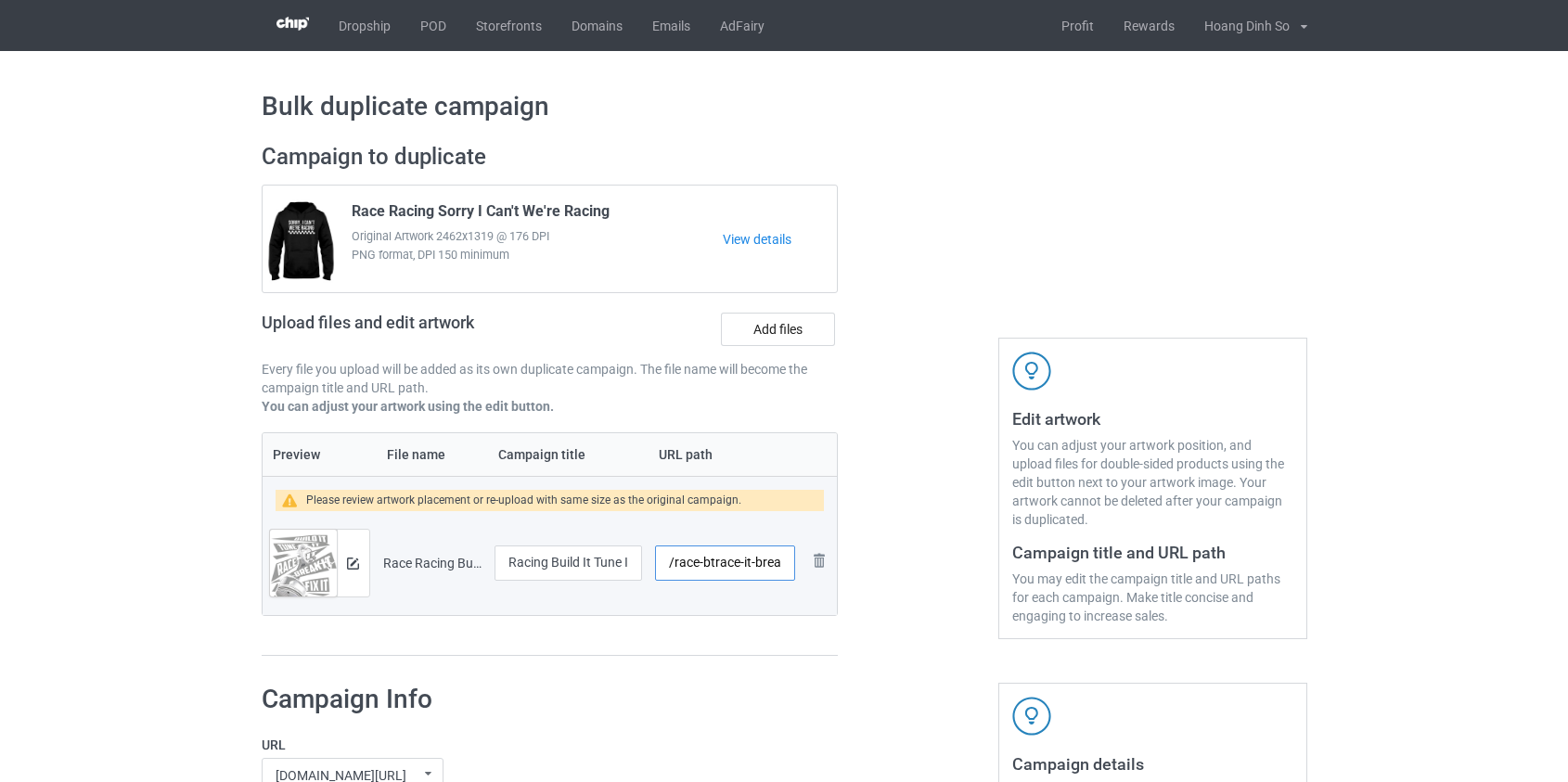
click at [753, 563] on input "/race-btrace-it-break-it-fix-it-repeat" at bounding box center [724, 563] width 139 height 35
drag, startPoint x: 724, startPoint y: 560, endPoint x: 763, endPoint y: 564, distance: 39.2
click at [763, 564] on input "/race-btrbreak-it-fix-it-repeat" at bounding box center [724, 563] width 139 height 35
drag, startPoint x: 730, startPoint y: 562, endPoint x: 890, endPoint y: 573, distance: 160.4
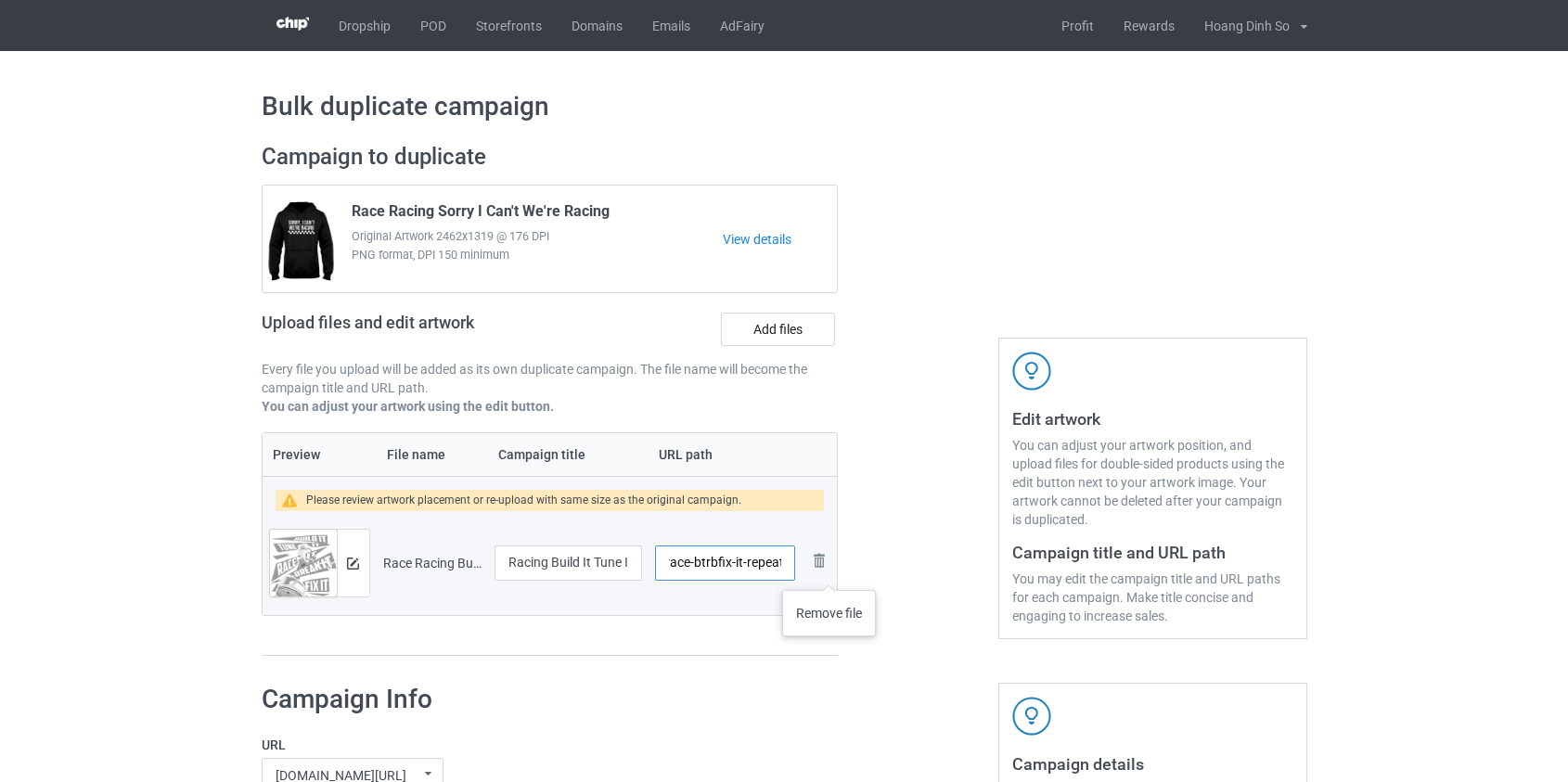
click at [890, 573] on div "Campaign to duplicate Race Racing Sorry I Can't We're Racing Original Artwork 2…" at bounding box center [784, 399] width 1071 height 540
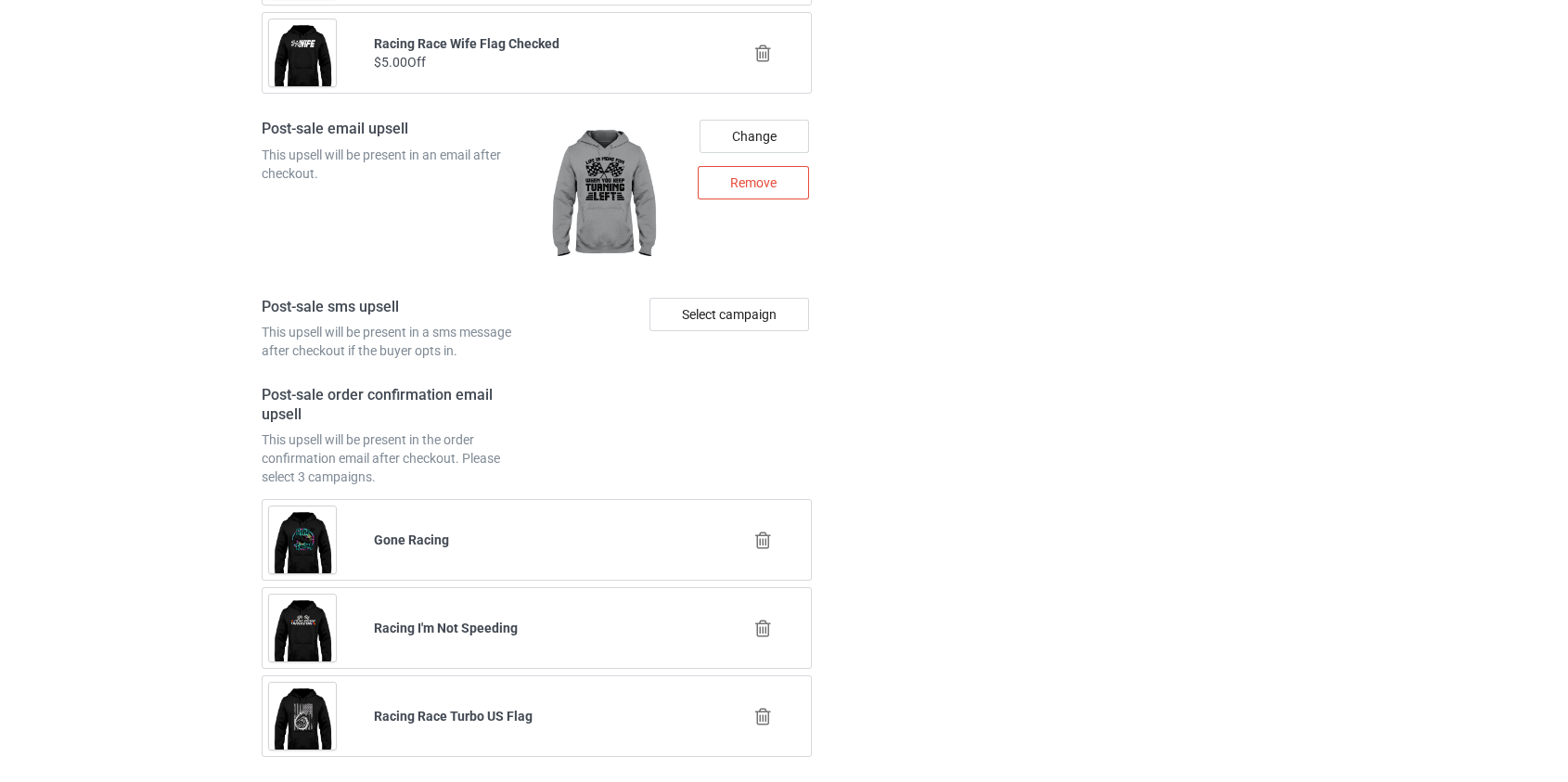
scroll to position [2626, 0]
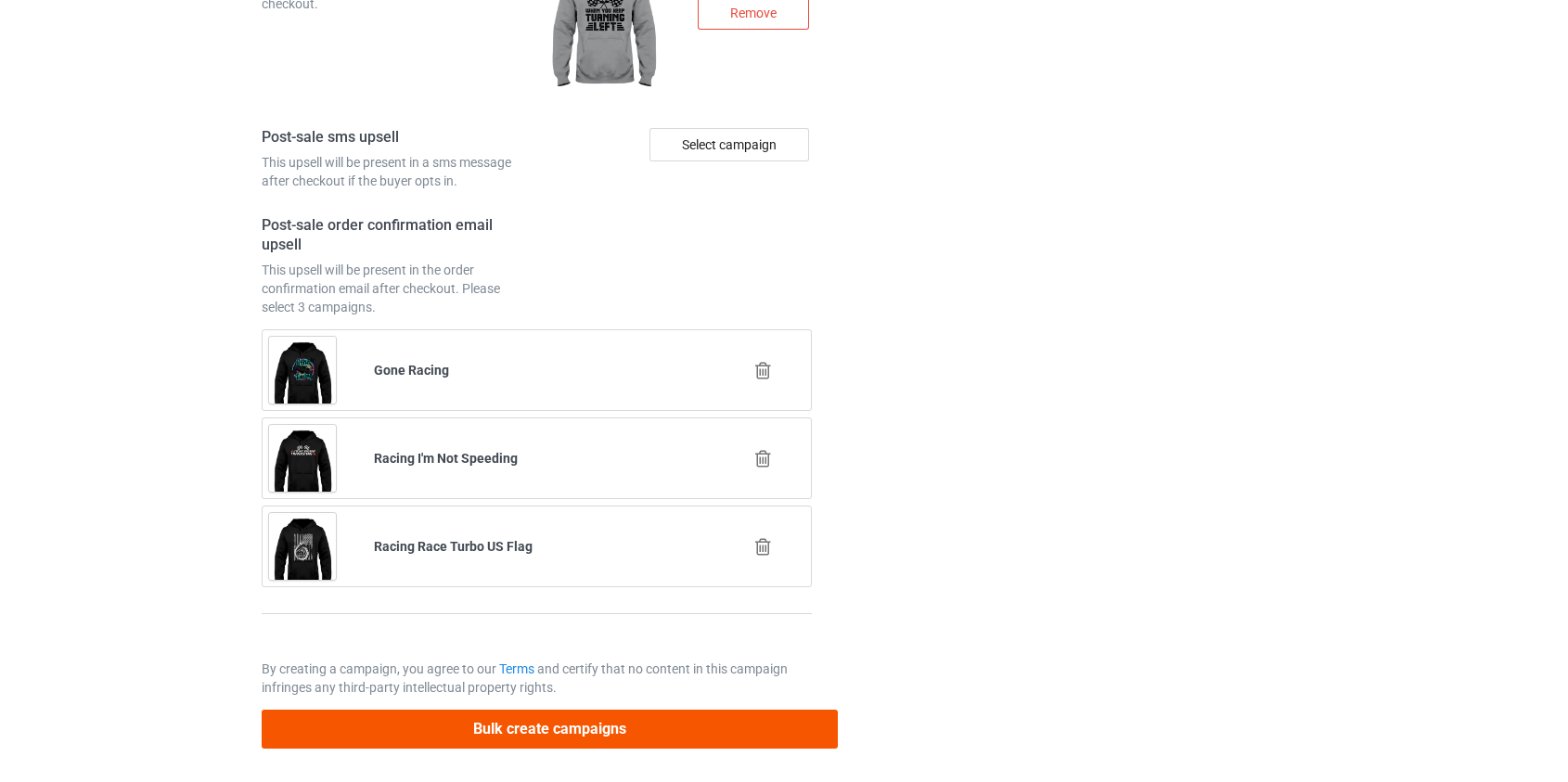
type input "/race-btrbf"
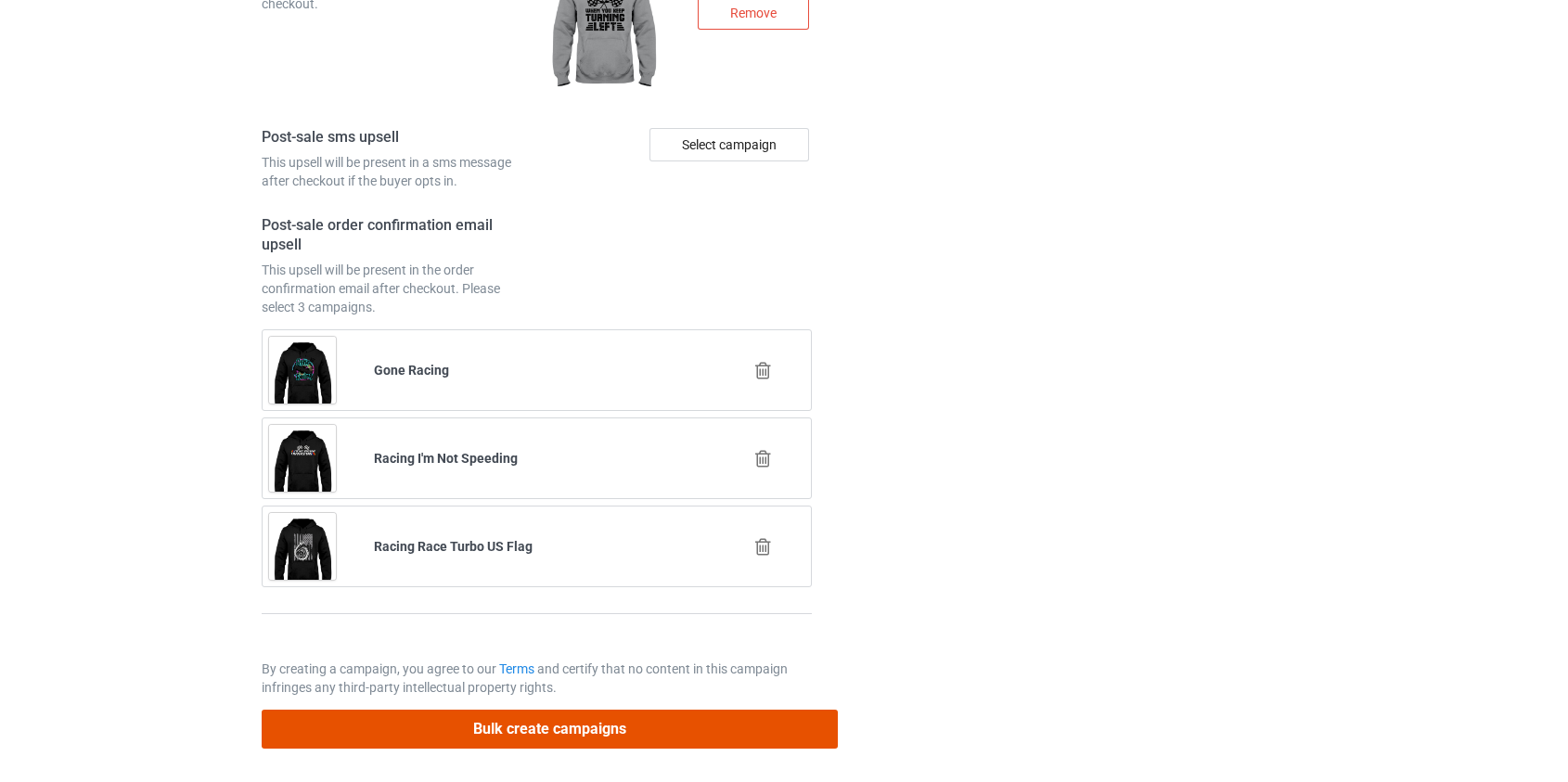
click at [596, 721] on button "Bulk create campaigns" at bounding box center [550, 728] width 577 height 38
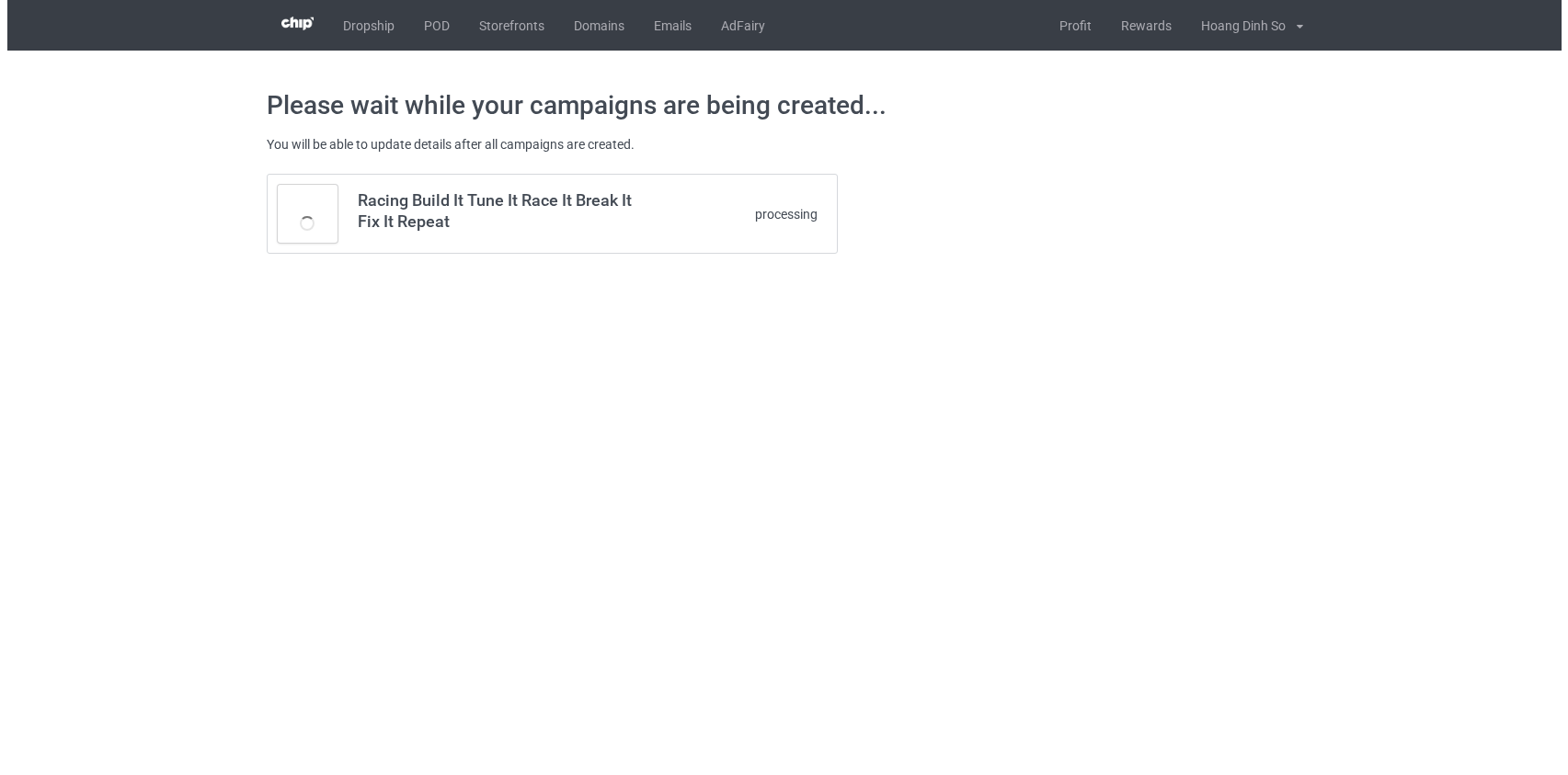
scroll to position [0, 0]
